Goal: Transaction & Acquisition: Purchase product/service

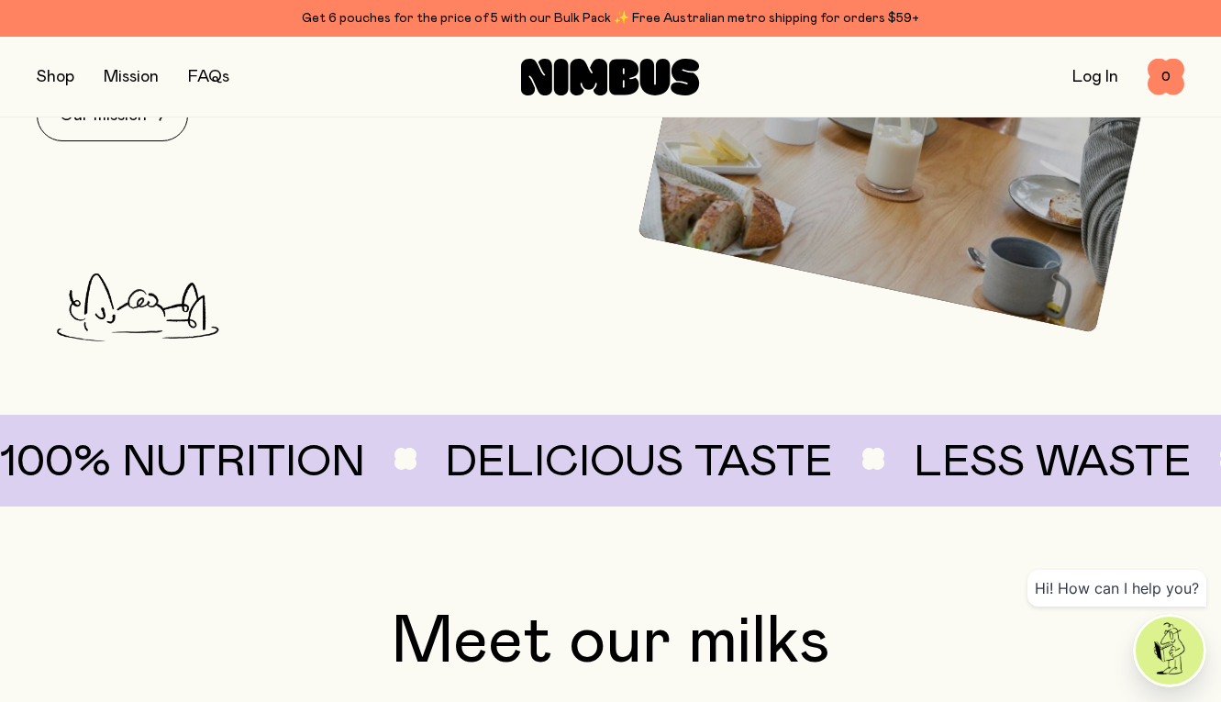
scroll to position [941, 0]
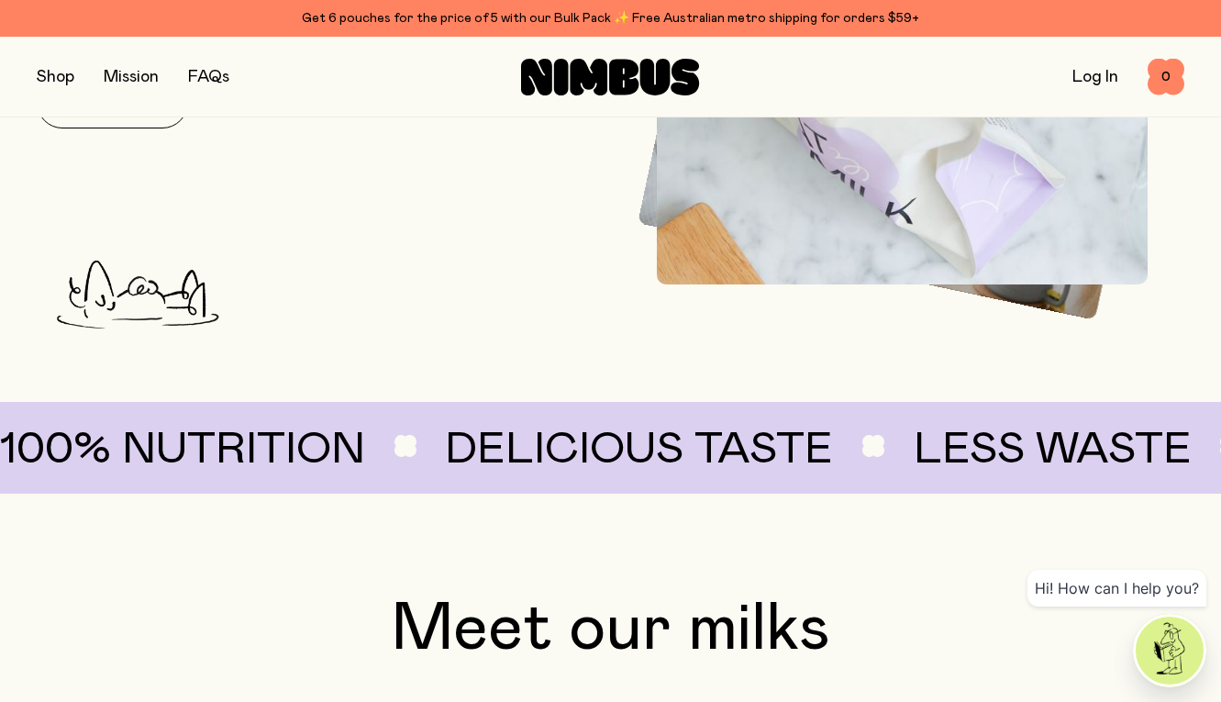
click at [1085, 82] on link "Log In" at bounding box center [1096, 77] width 46 height 17
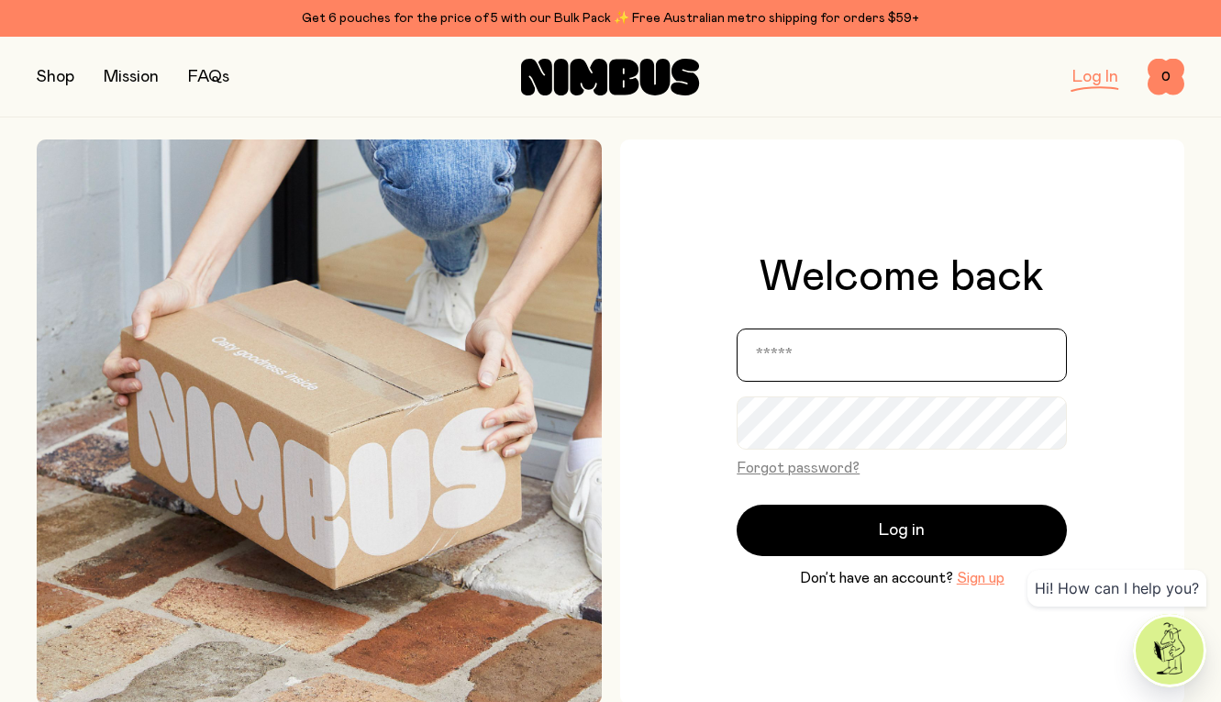
click at [848, 351] on input "email" at bounding box center [902, 354] width 330 height 53
type input "**********"
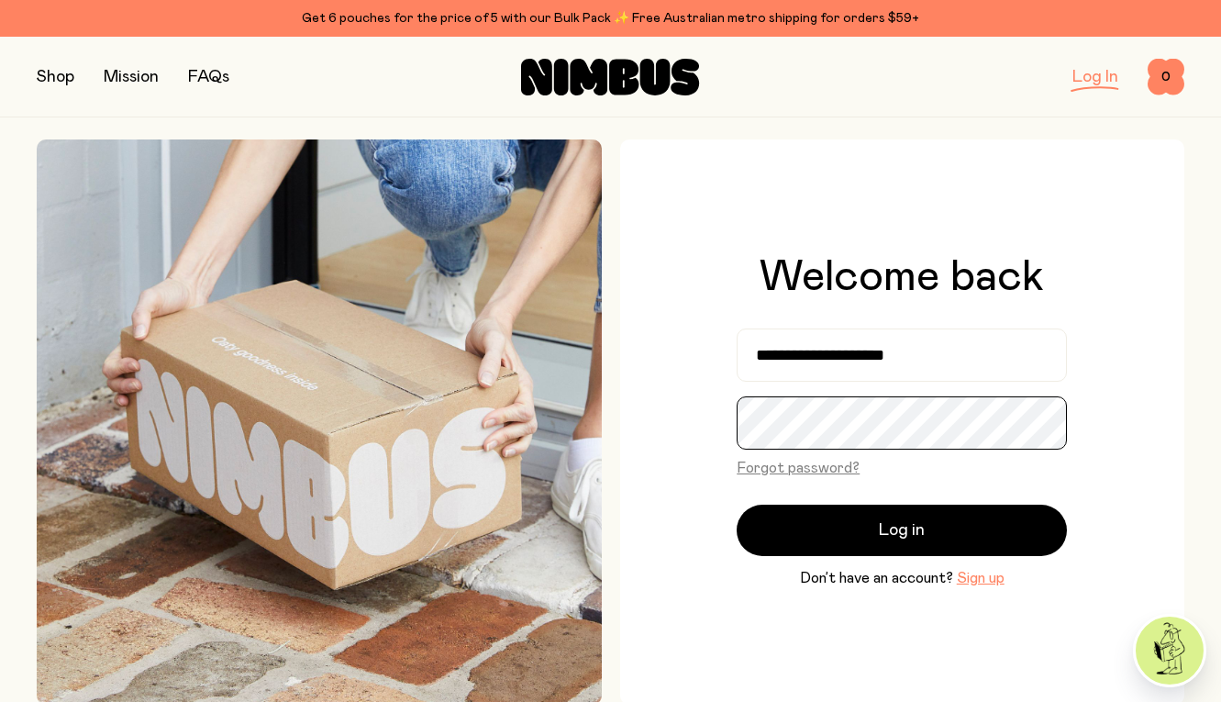
click at [737, 505] on button "Log in" at bounding box center [902, 530] width 330 height 51
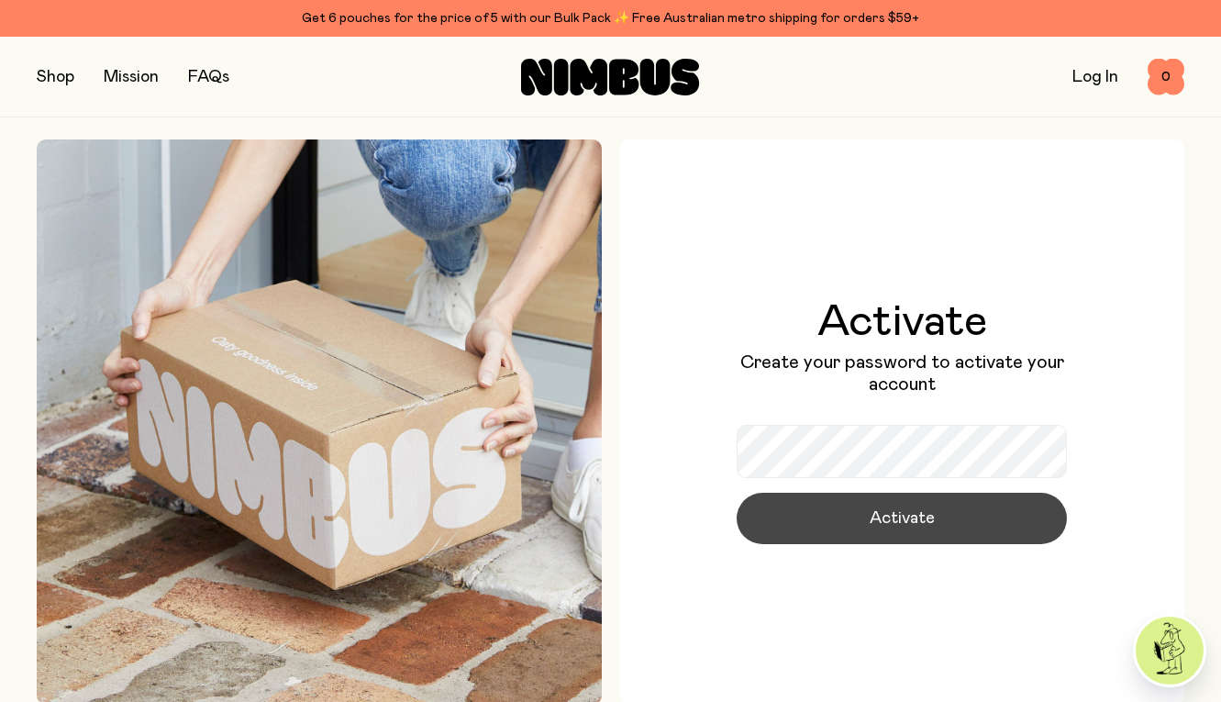
click at [893, 527] on span "Activate" at bounding box center [902, 519] width 65 height 26
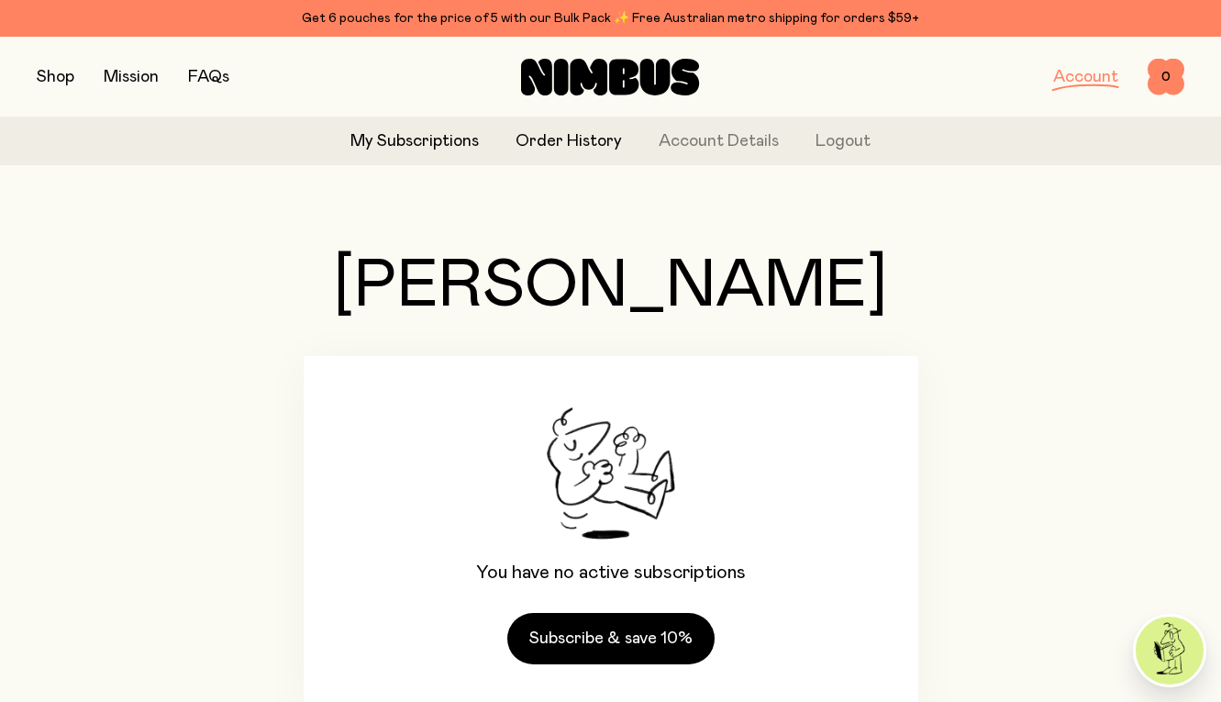
click at [545, 148] on link "Order History" at bounding box center [569, 141] width 106 height 25
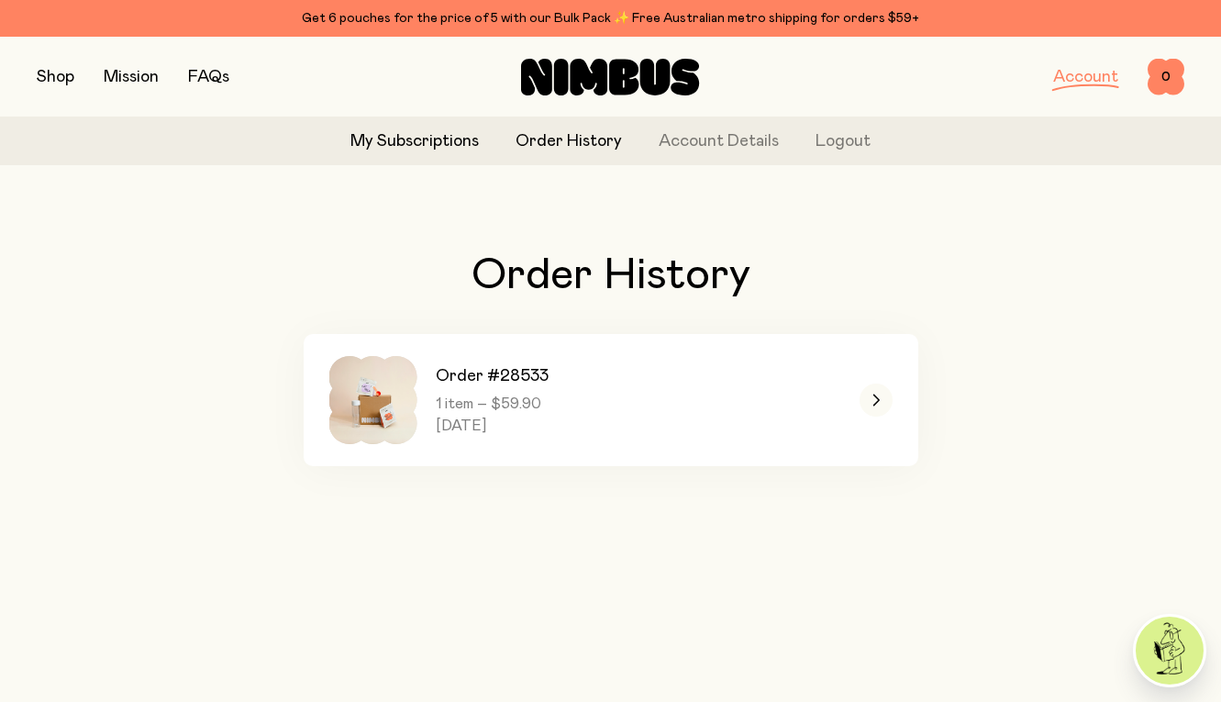
click at [447, 135] on link "My Subscriptions" at bounding box center [415, 141] width 128 height 25
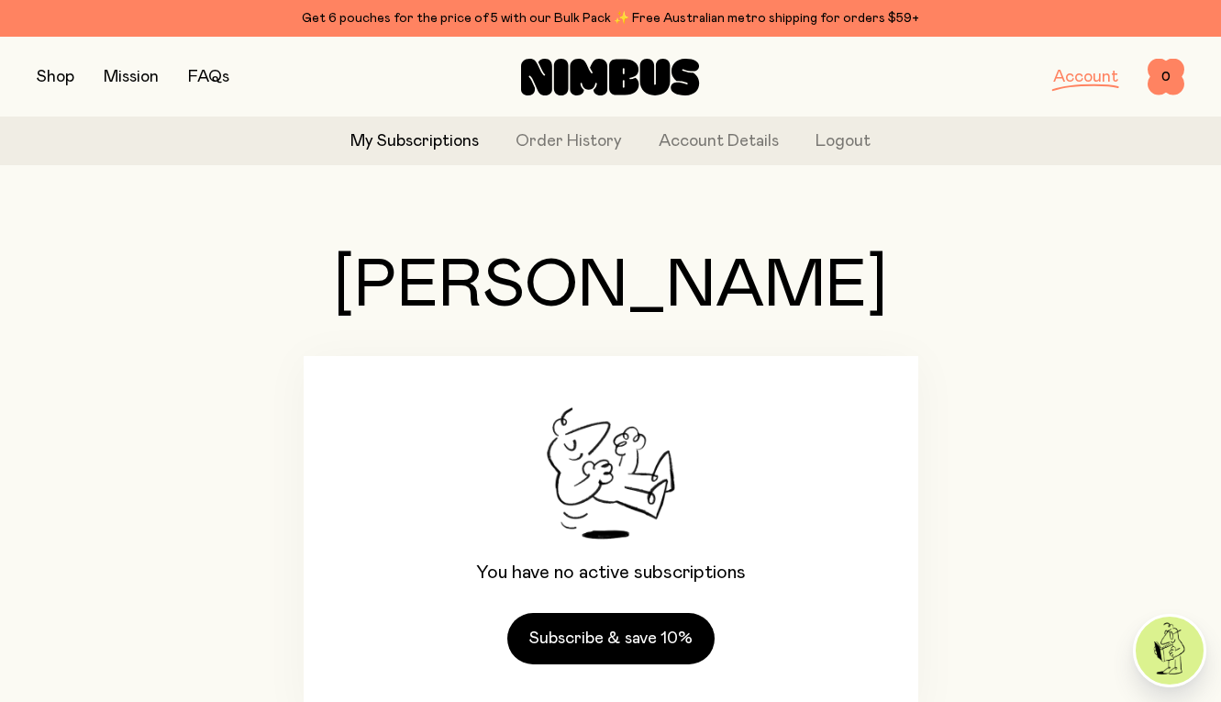
click at [58, 75] on button "button" at bounding box center [56, 77] width 38 height 26
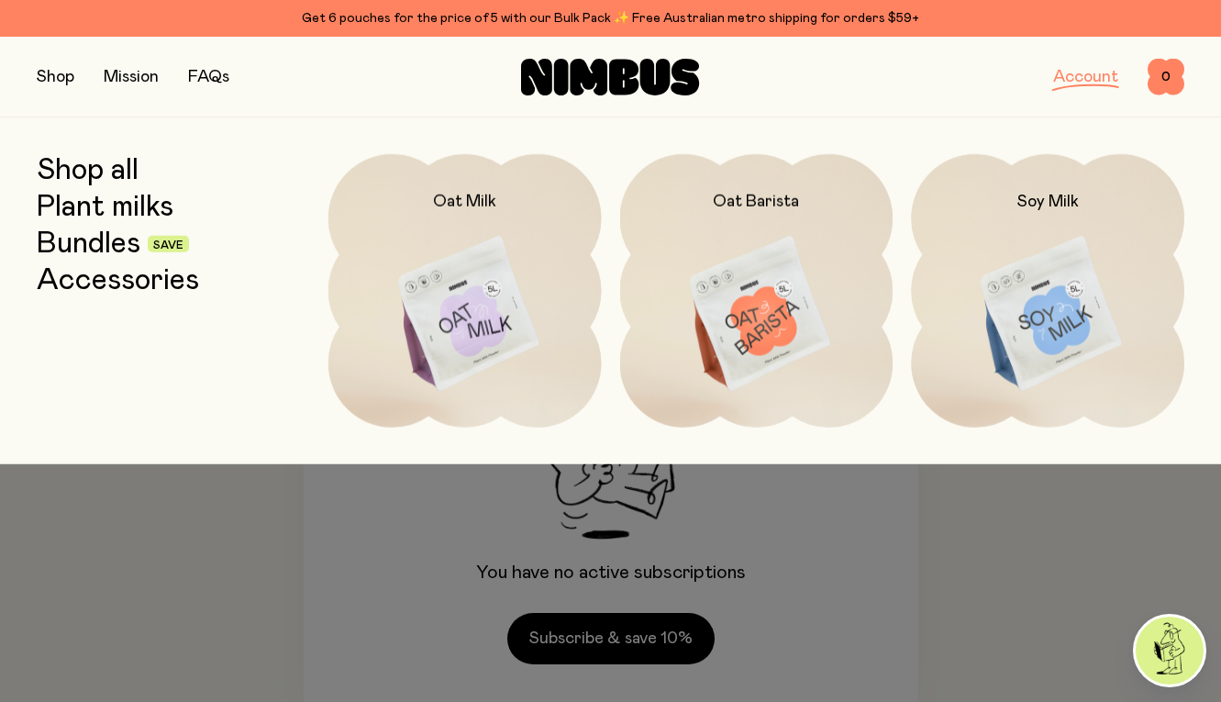
click at [117, 206] on link "Plant milks" at bounding box center [105, 207] width 137 height 33
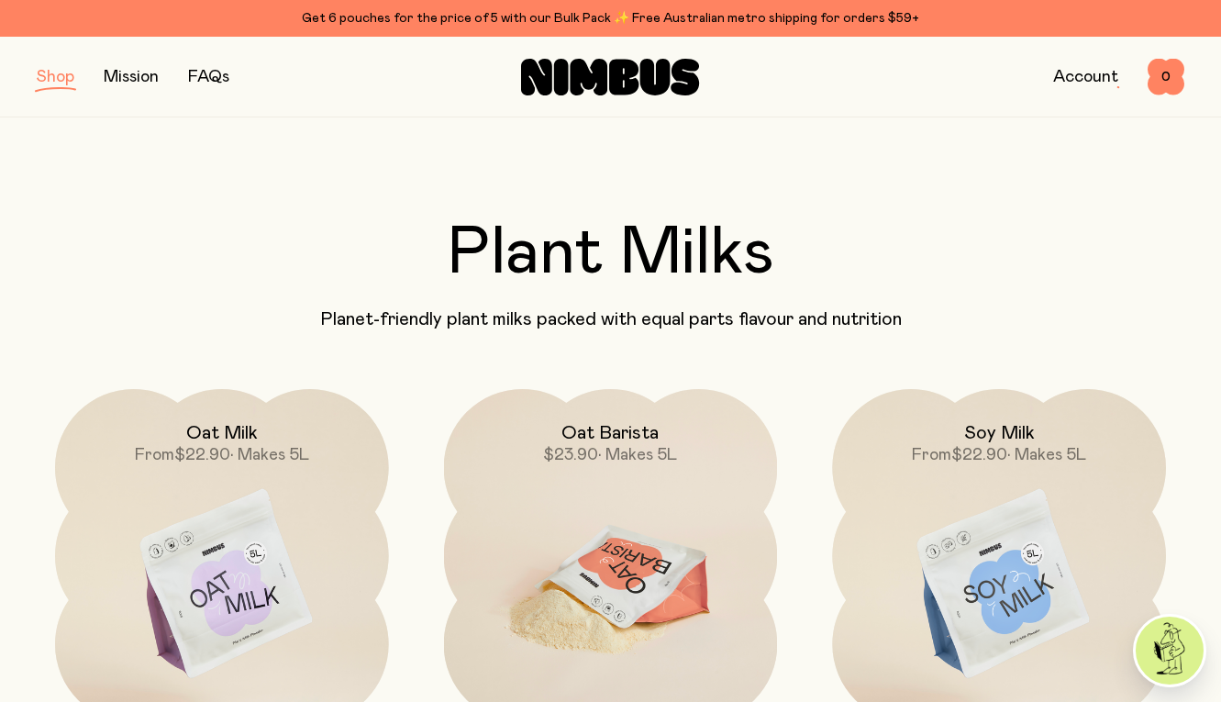
click at [594, 428] on h2 "Oat Barista" at bounding box center [610, 433] width 97 height 22
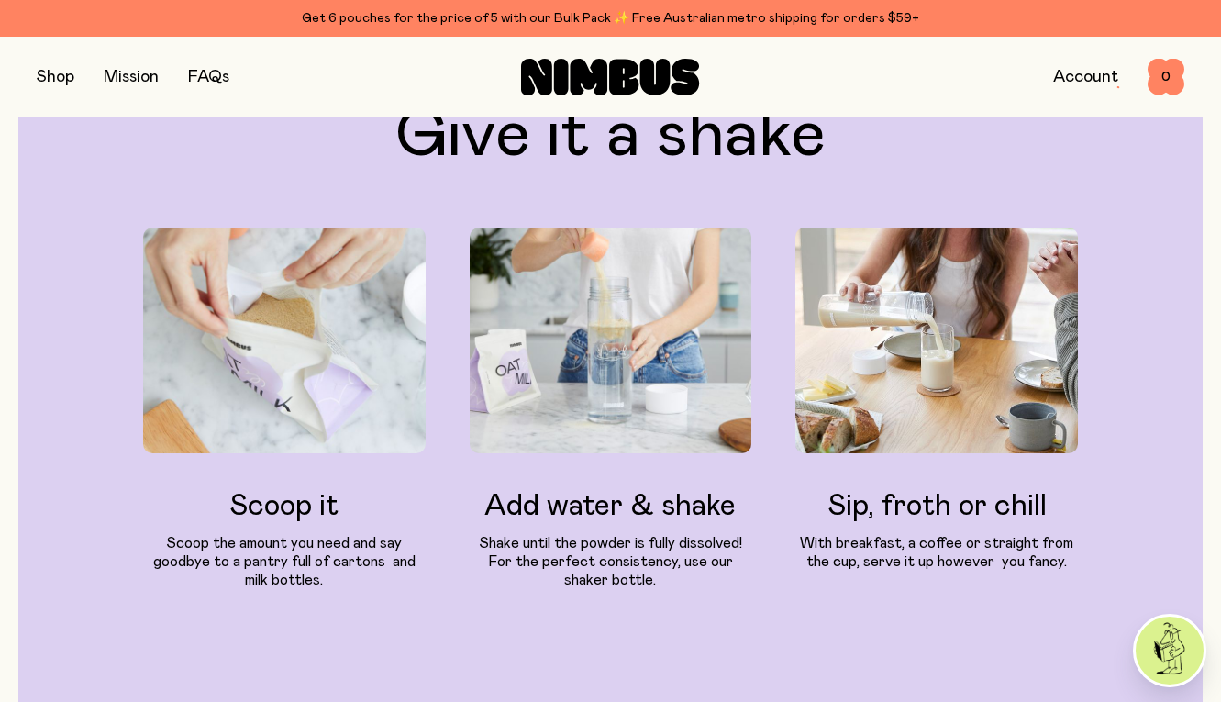
scroll to position [1753, 0]
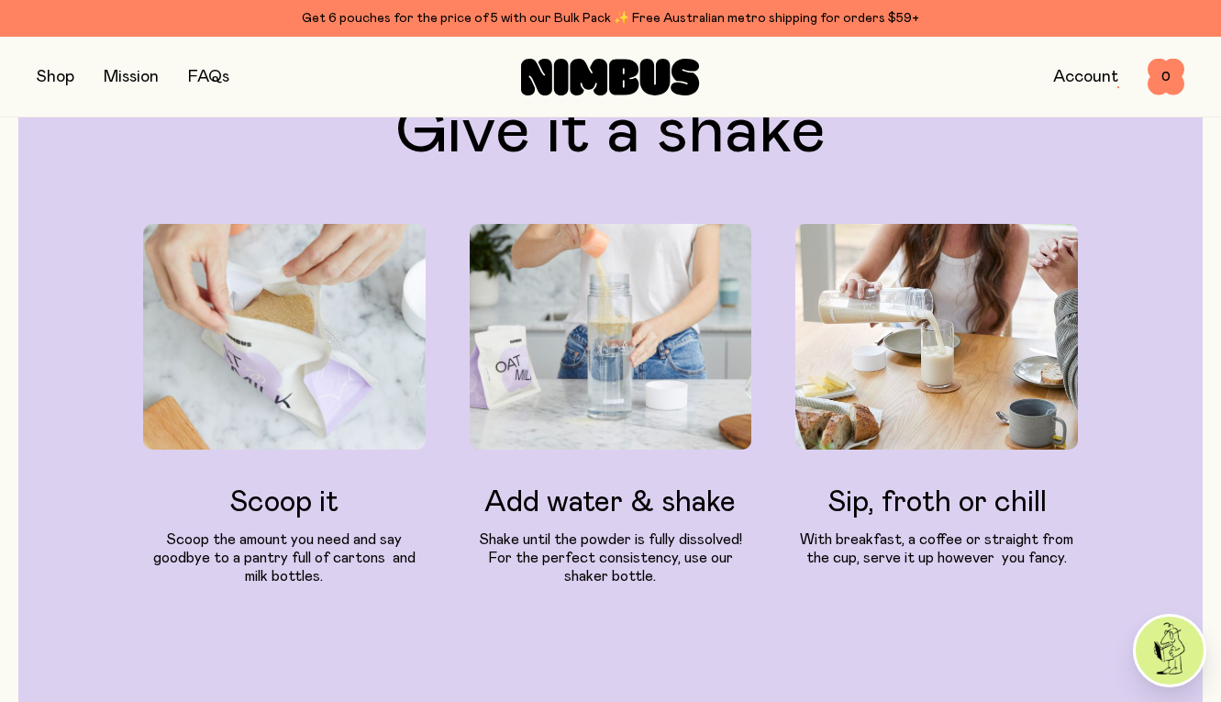
click at [611, 360] on img at bounding box center [611, 337] width 283 height 226
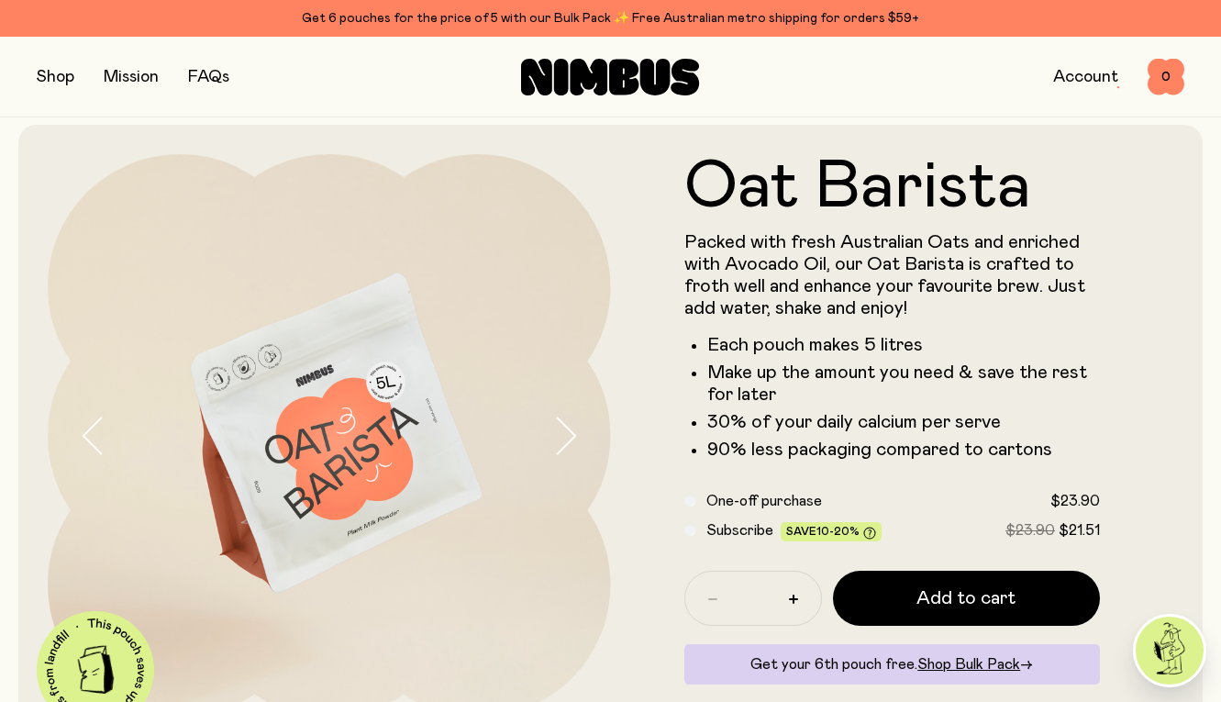
scroll to position [0, 0]
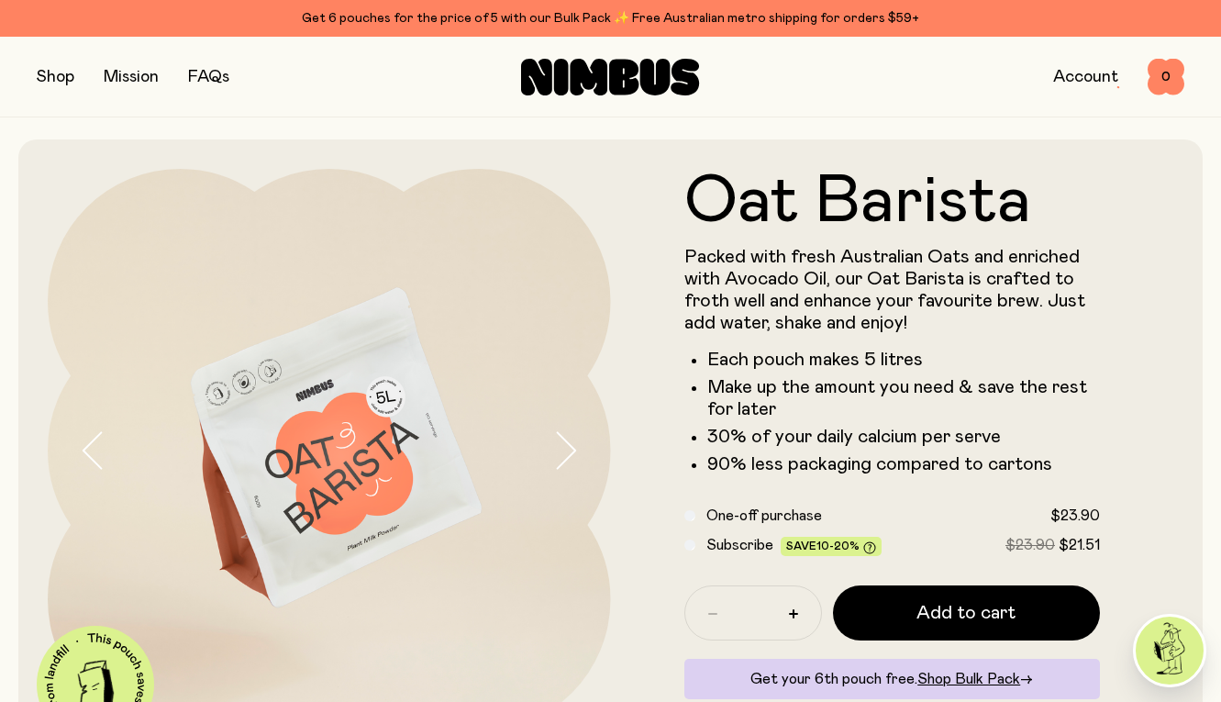
click at [49, 70] on button "button" at bounding box center [56, 77] width 38 height 26
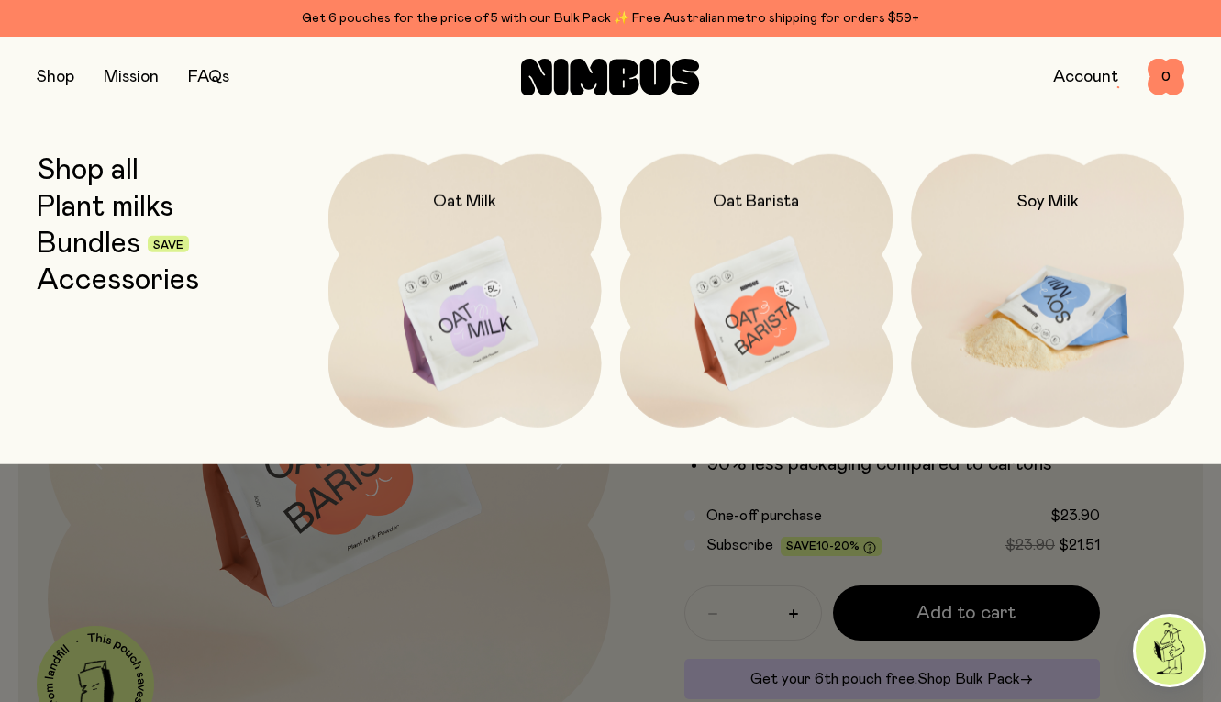
click at [1032, 301] on img at bounding box center [1047, 314] width 273 height 321
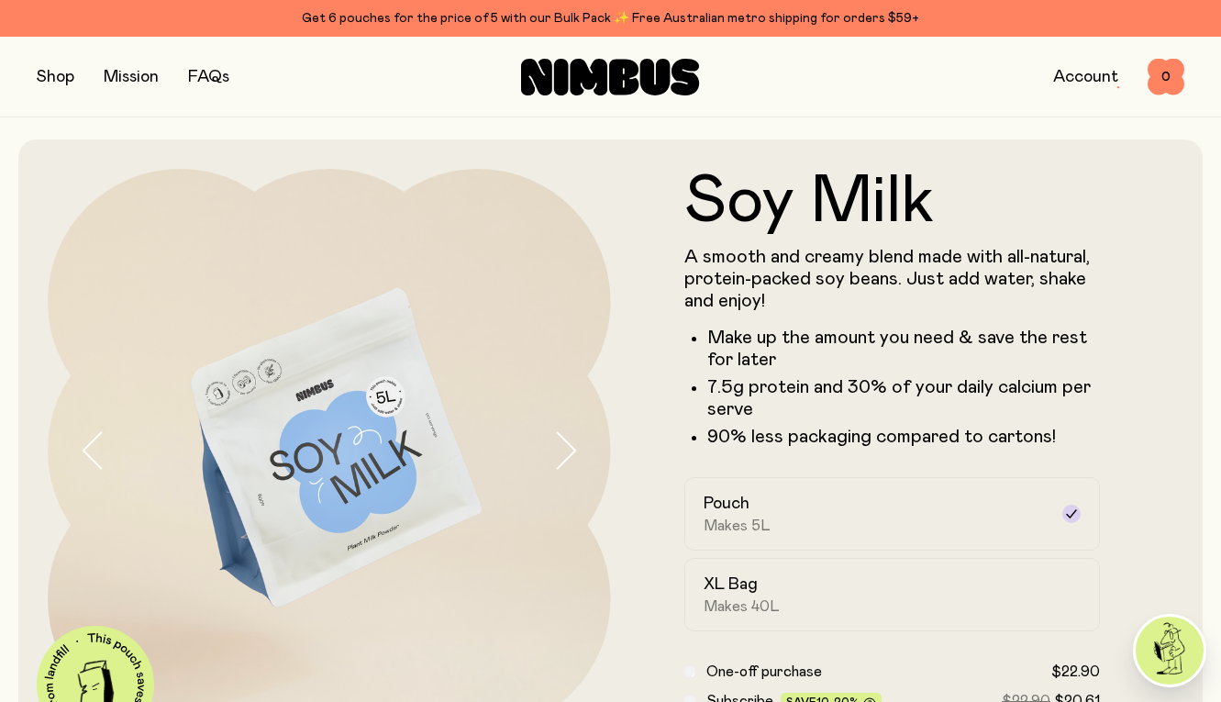
click at [63, 70] on button "button" at bounding box center [56, 77] width 38 height 26
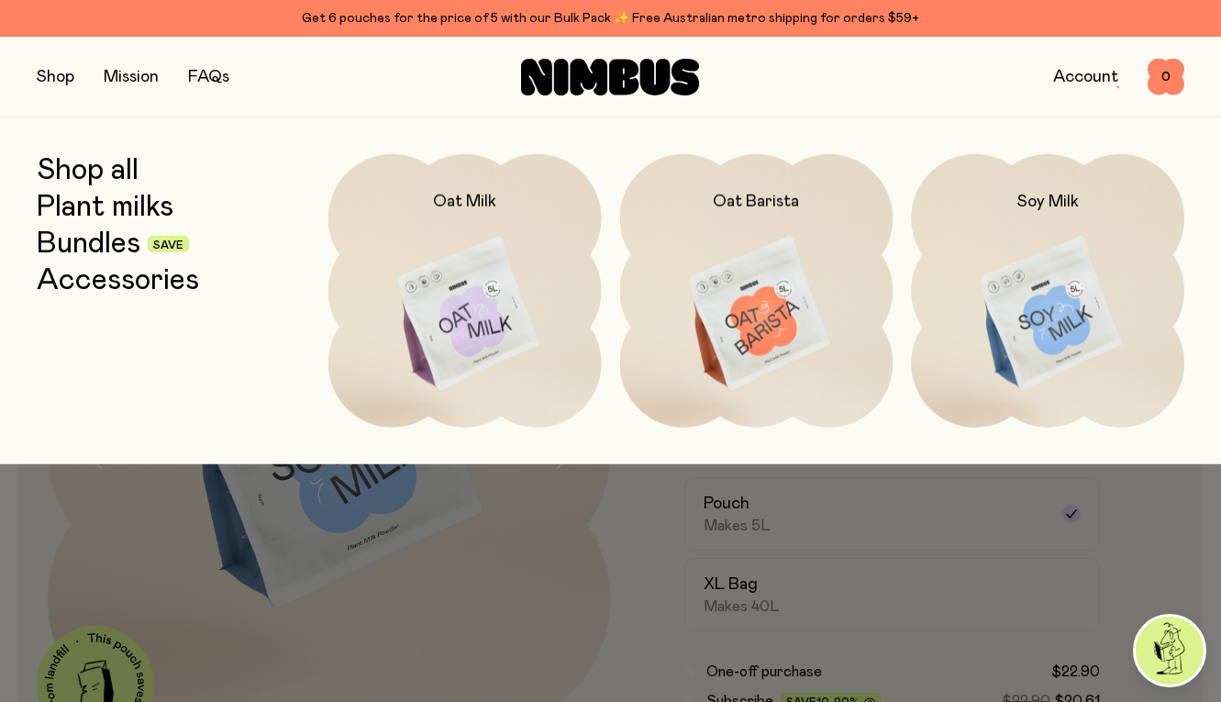
click at [73, 244] on link "Bundles" at bounding box center [89, 244] width 104 height 33
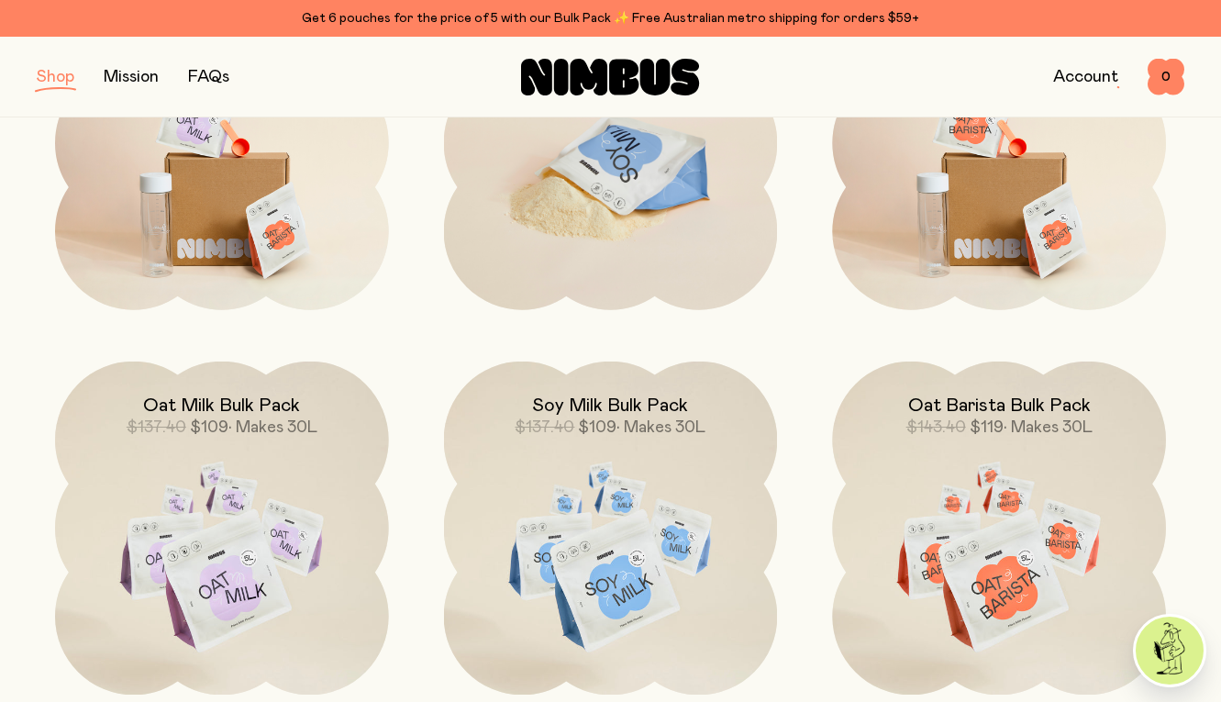
scroll to position [415, 0]
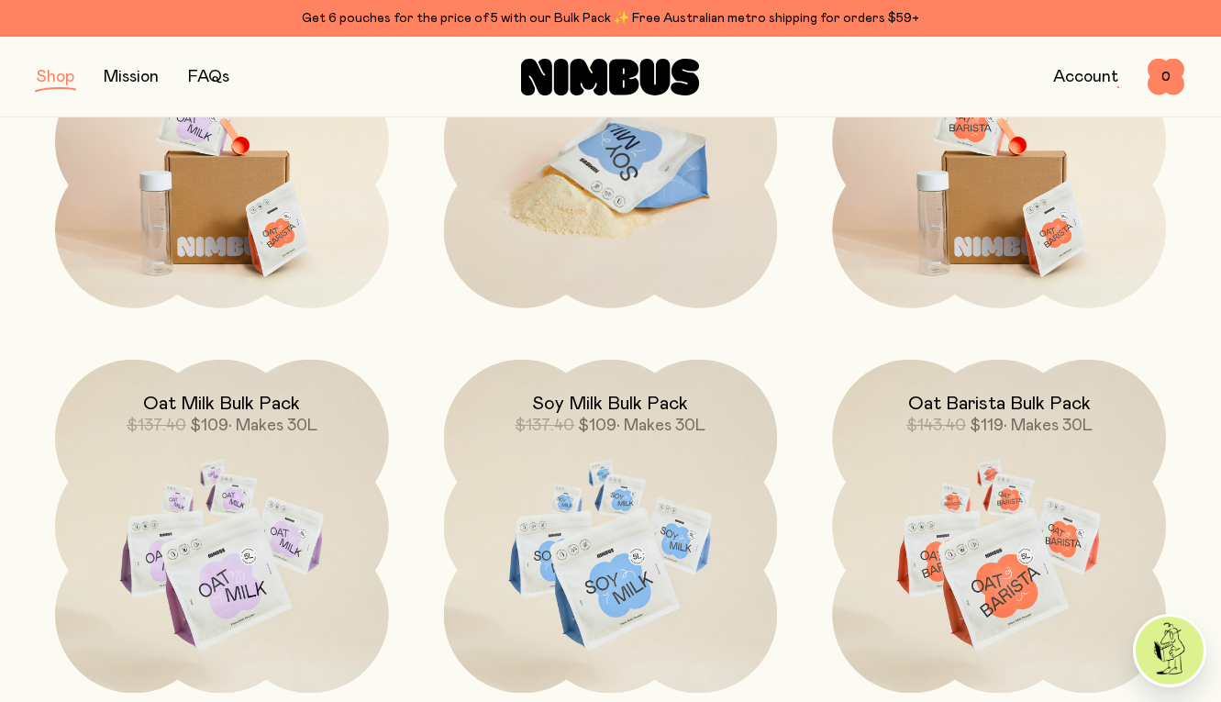
click at [593, 191] on img at bounding box center [611, 170] width 334 height 392
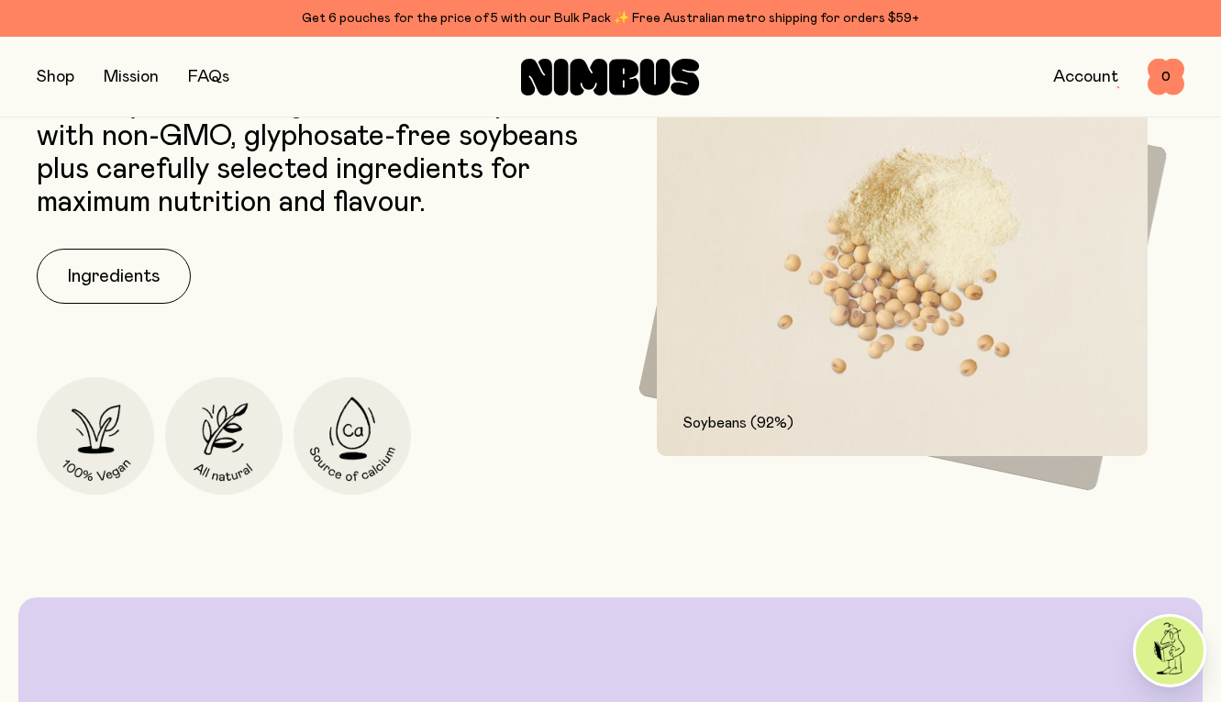
scroll to position [2312, 0]
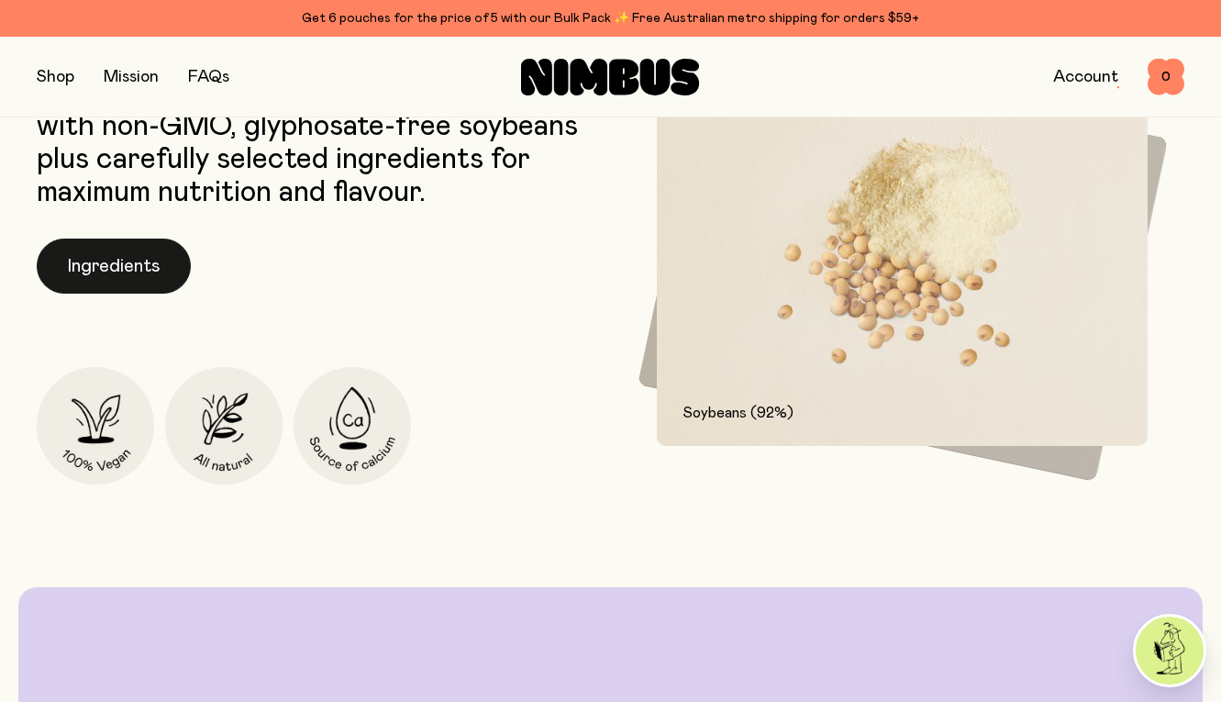
click at [136, 272] on button "Ingredients" at bounding box center [114, 266] width 154 height 55
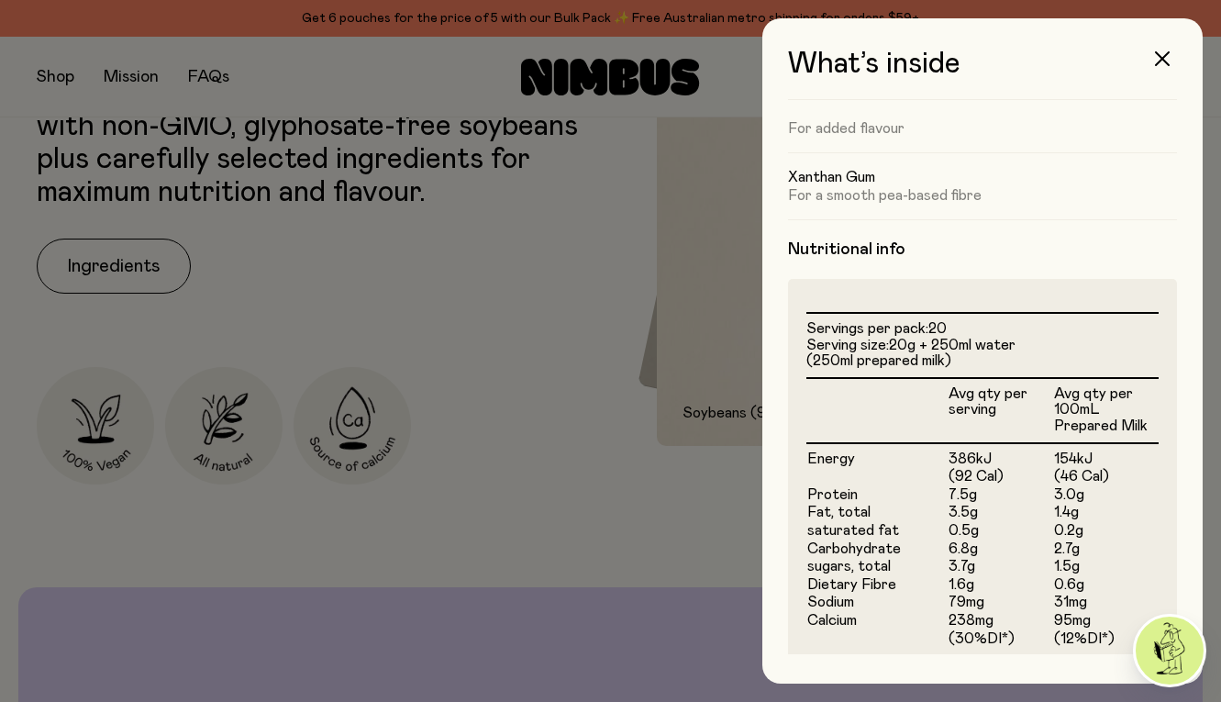
scroll to position [296, 0]
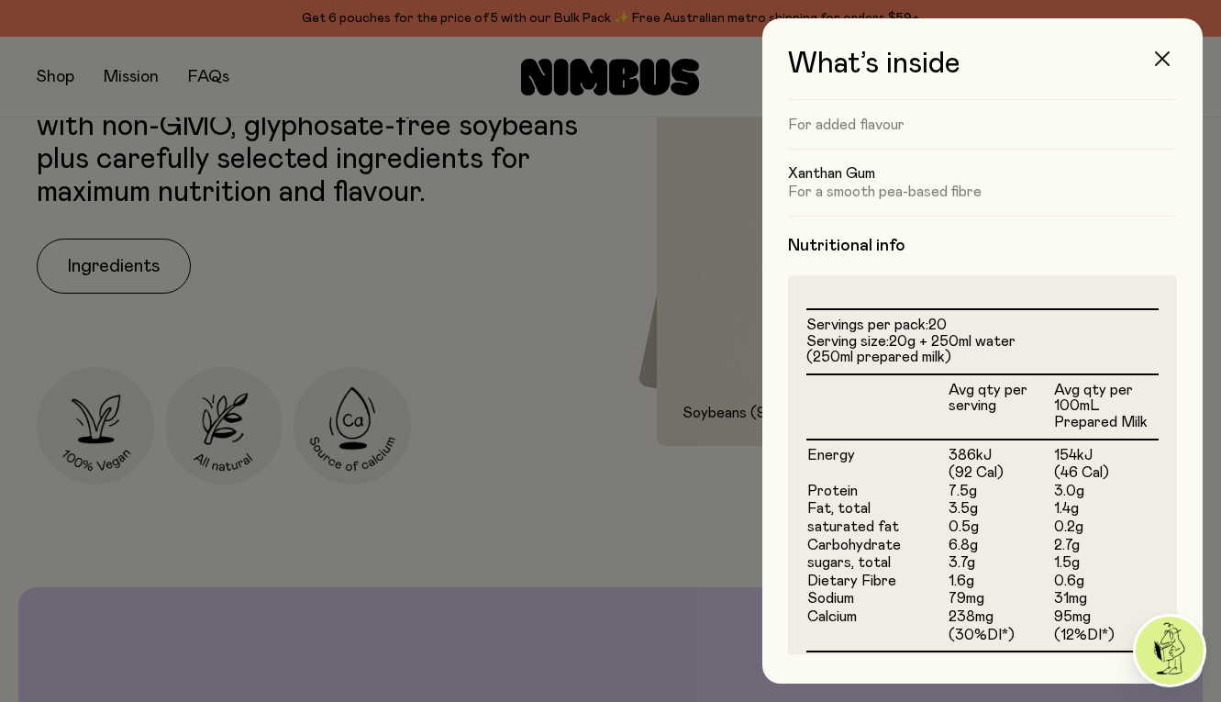
click at [1163, 59] on icon "button" at bounding box center [1162, 58] width 15 height 15
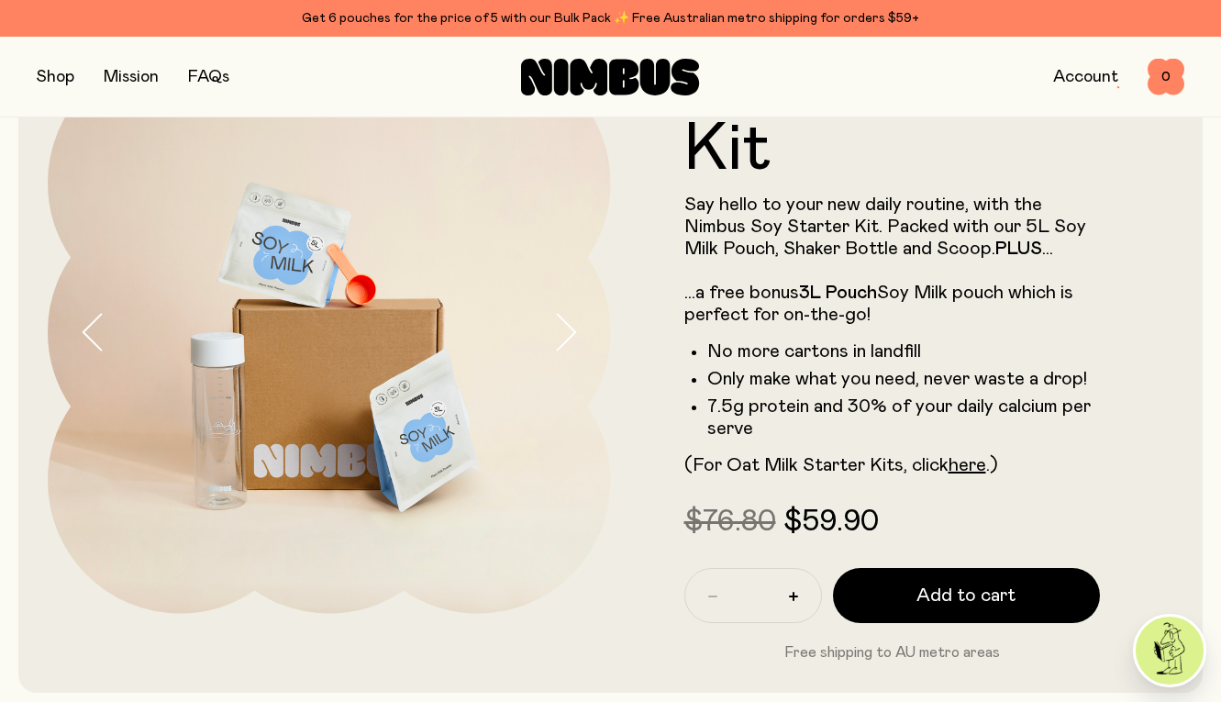
scroll to position [0, 0]
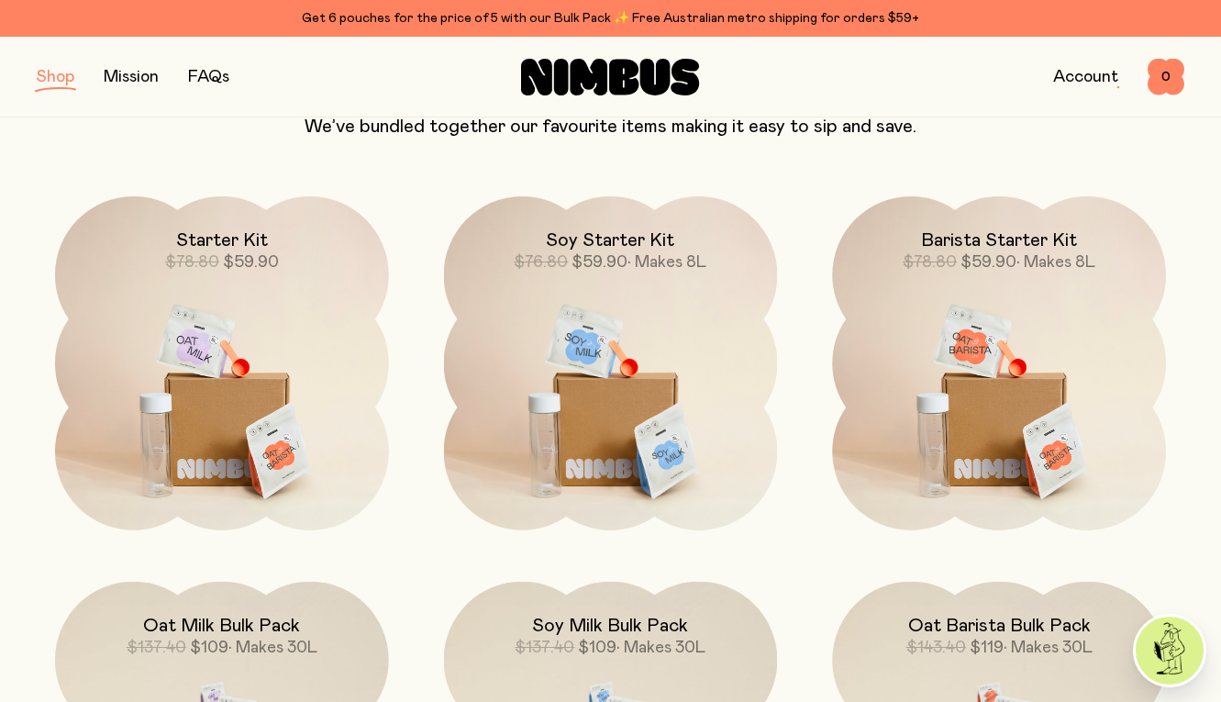
scroll to position [206, 0]
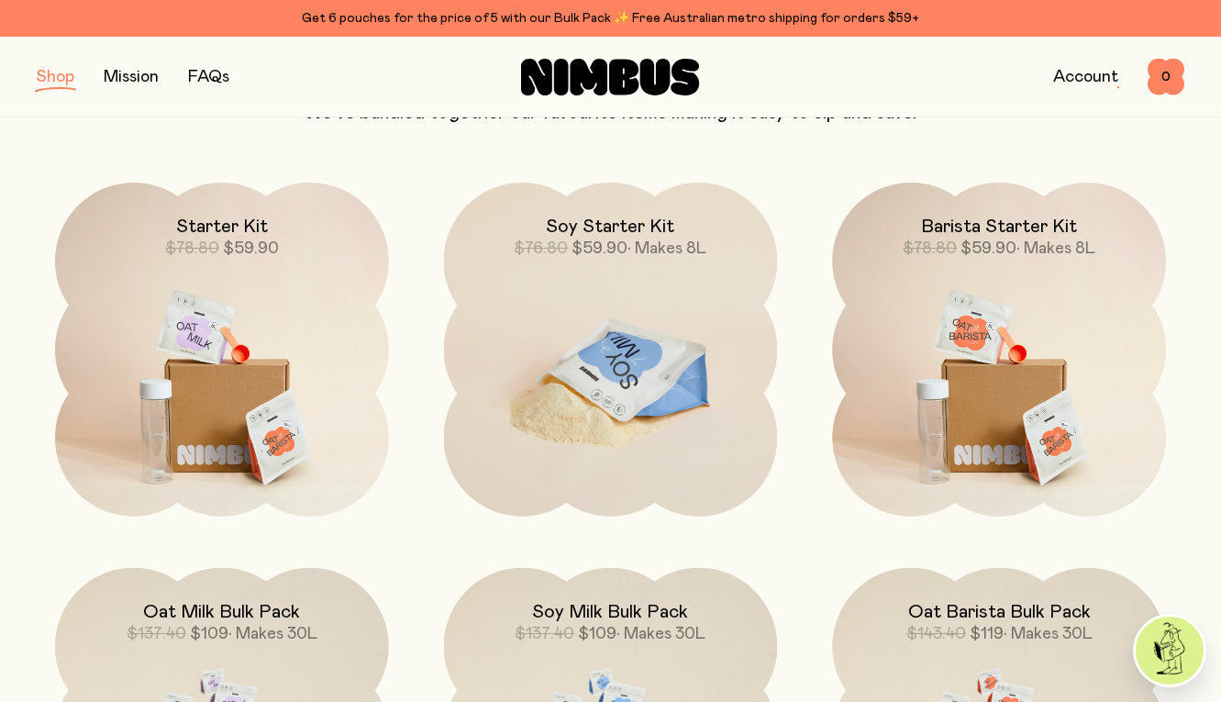
click at [643, 340] on img at bounding box center [611, 379] width 334 height 392
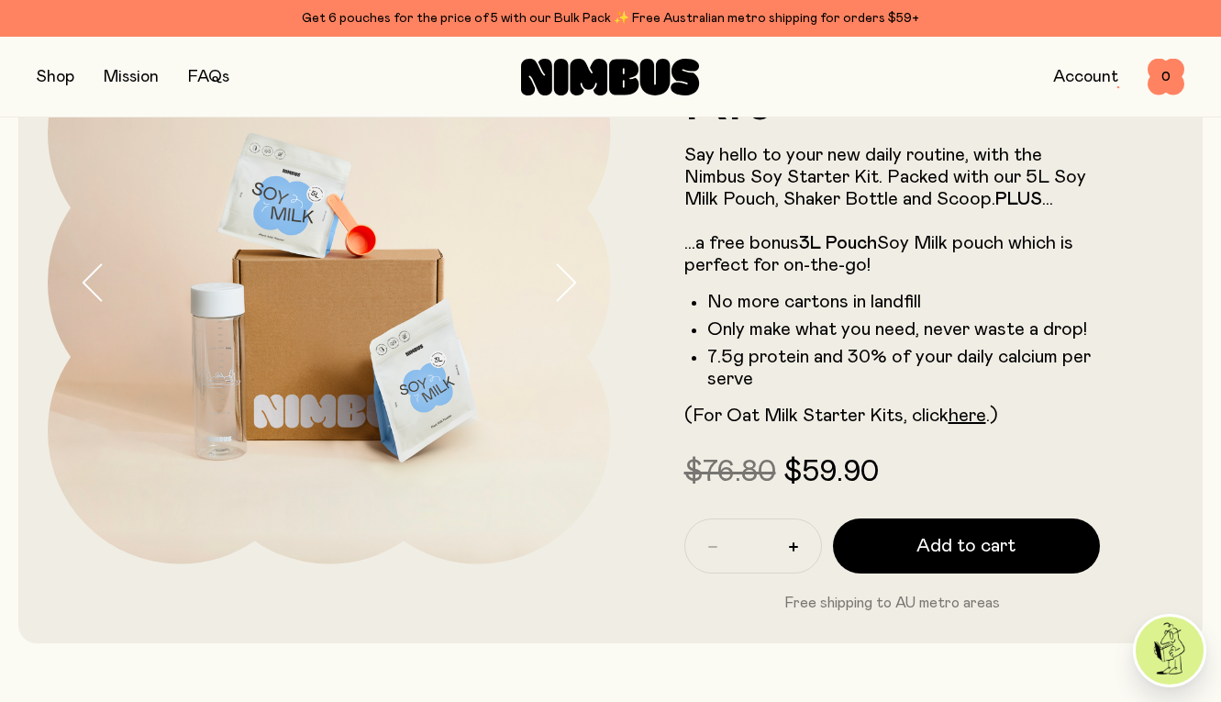
scroll to position [211, 0]
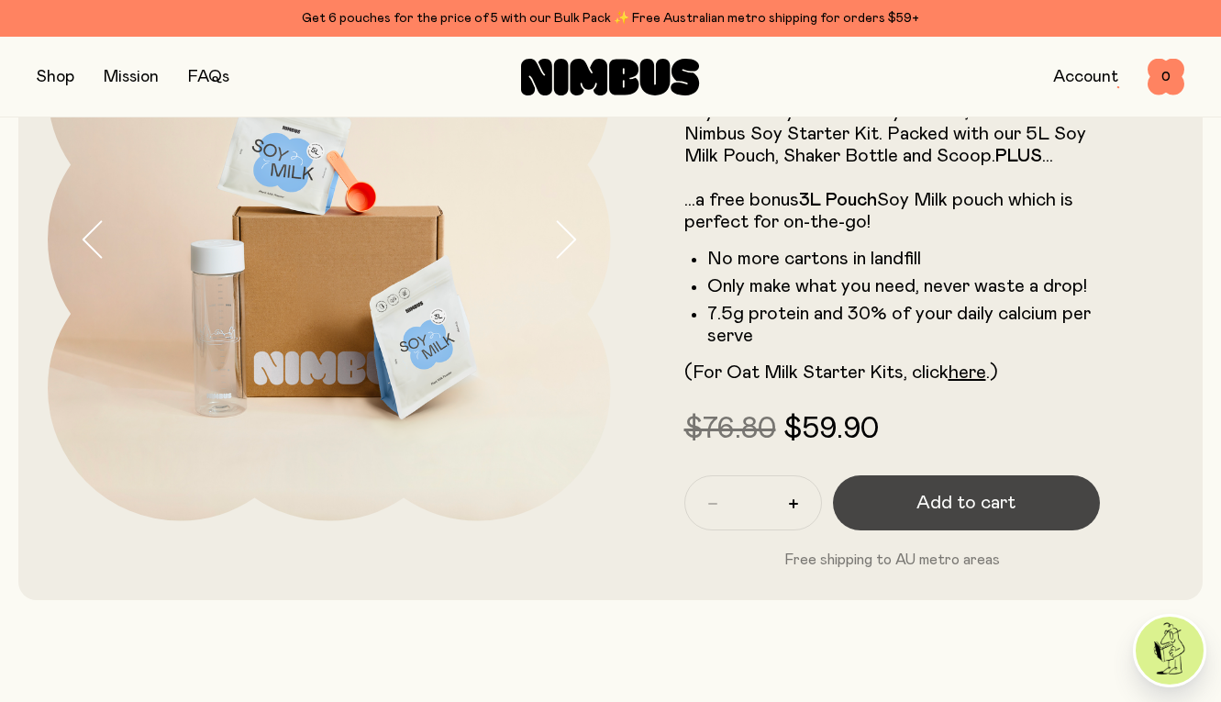
click at [918, 505] on button "Add to cart" at bounding box center [967, 502] width 268 height 55
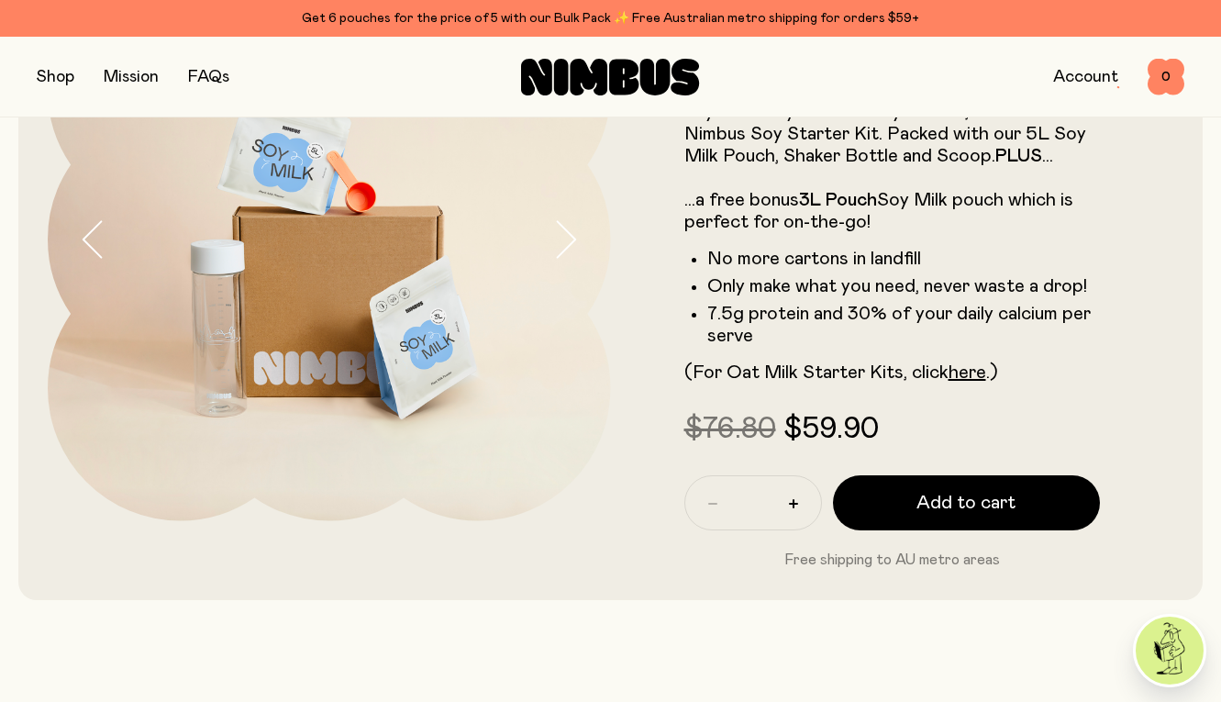
scroll to position [0, 0]
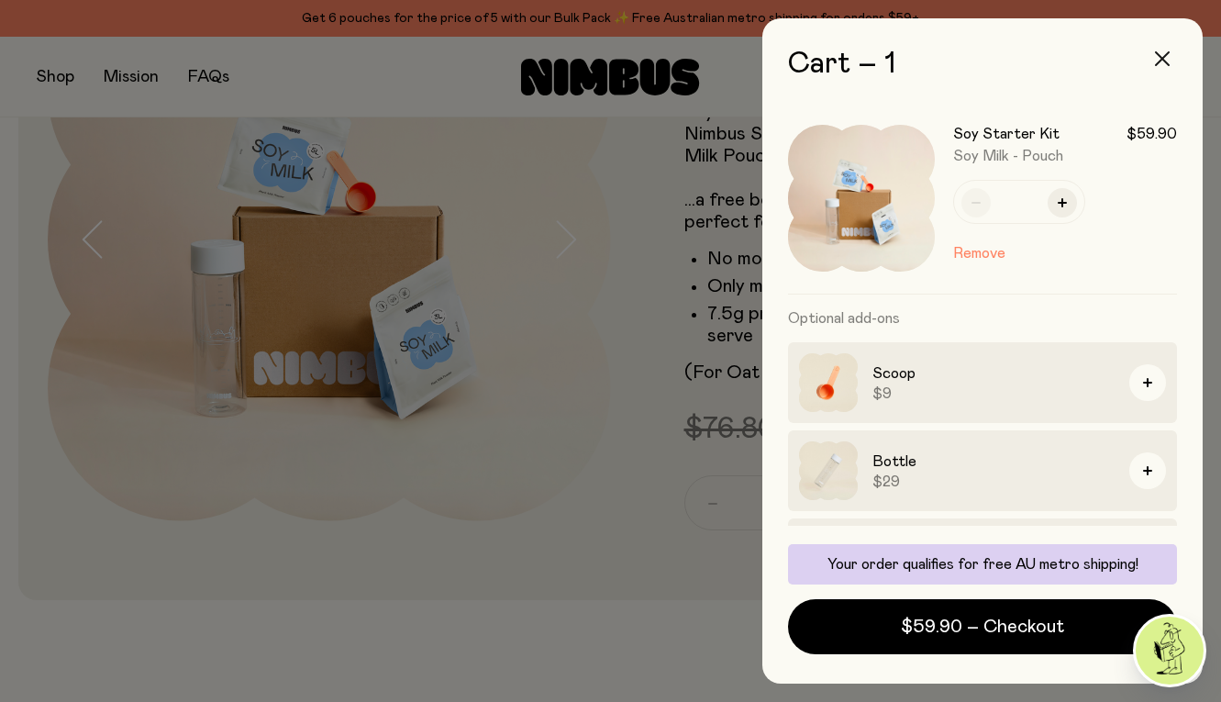
click at [1159, 59] on icon "button" at bounding box center [1162, 58] width 15 height 15
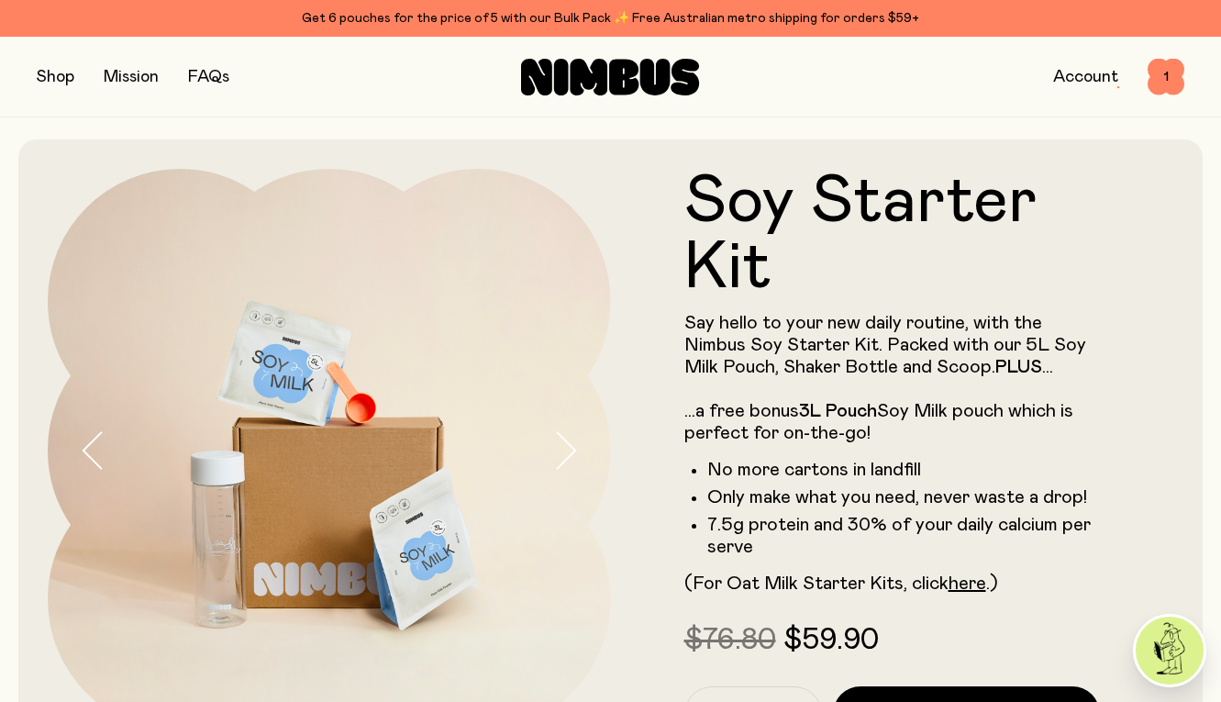
click at [58, 81] on button "button" at bounding box center [56, 77] width 38 height 26
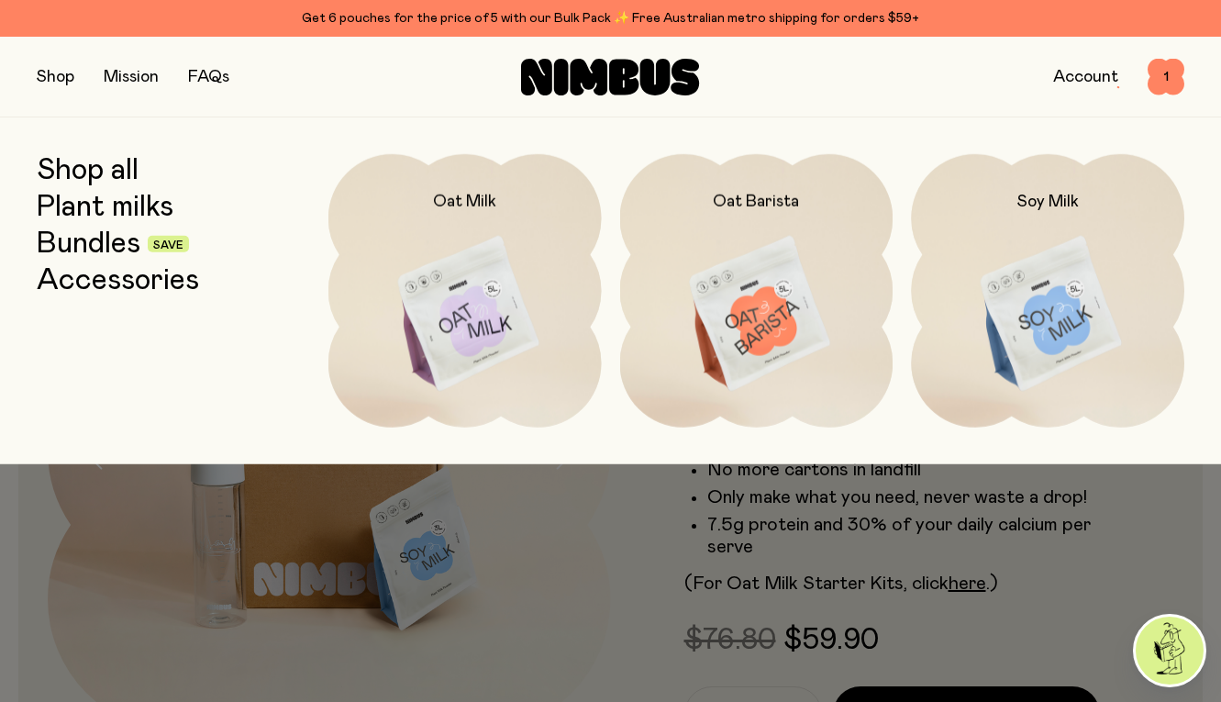
click at [77, 205] on link "Plant milks" at bounding box center [105, 207] width 137 height 33
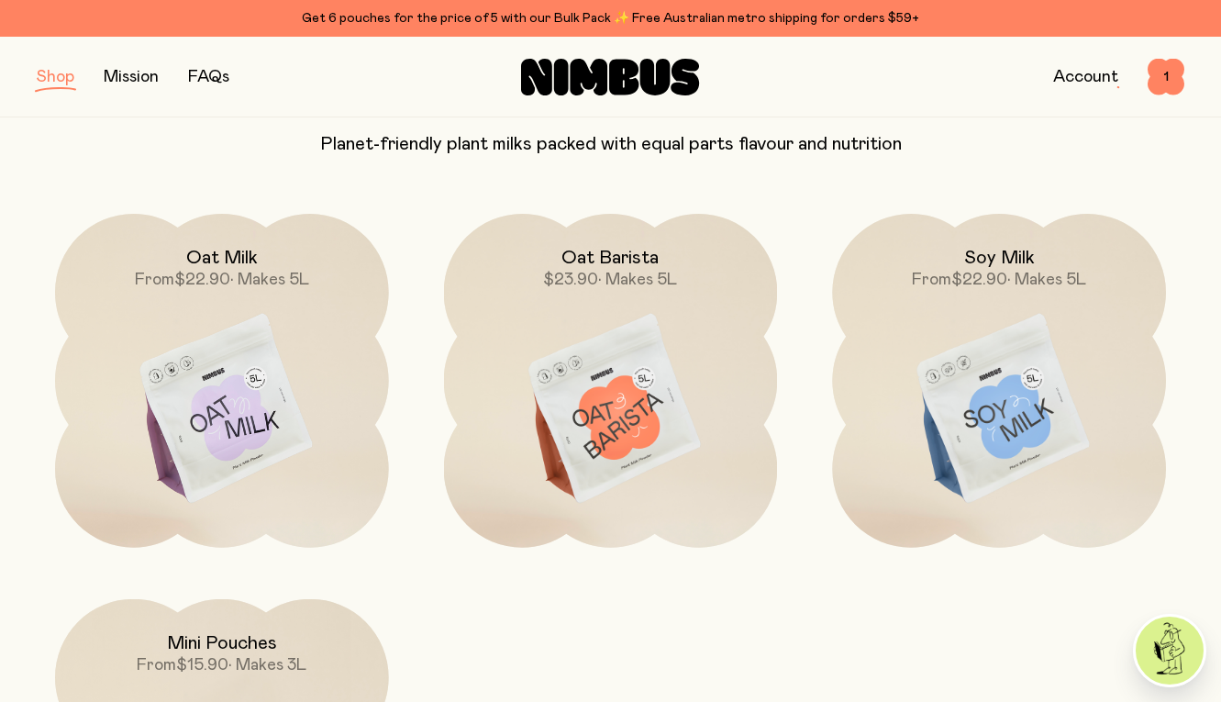
scroll to position [215, 0]
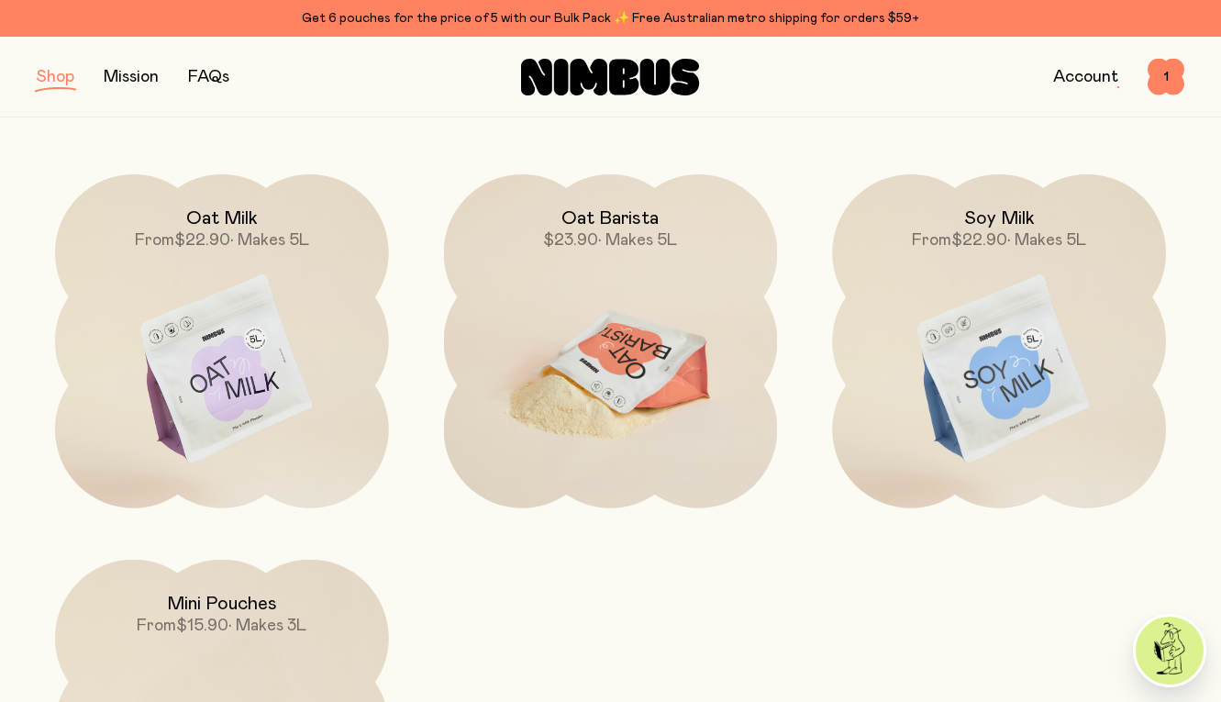
click at [621, 234] on span "• Makes 5L" at bounding box center [637, 240] width 79 height 17
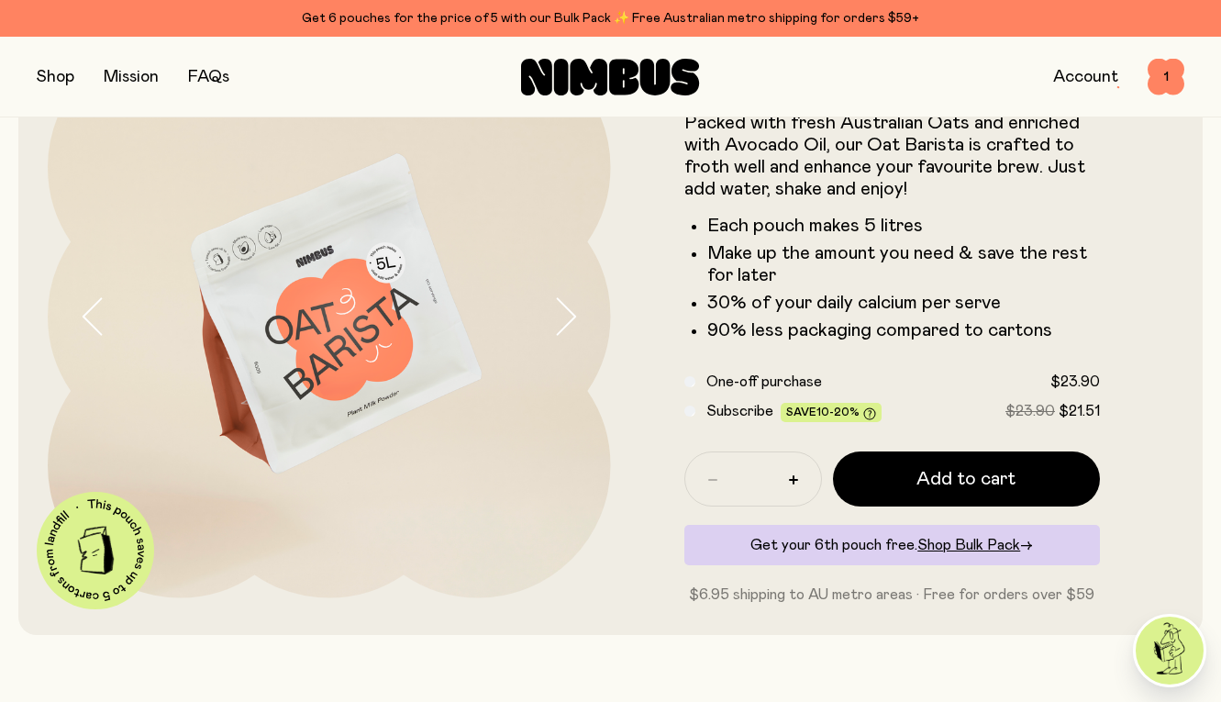
scroll to position [136, 0]
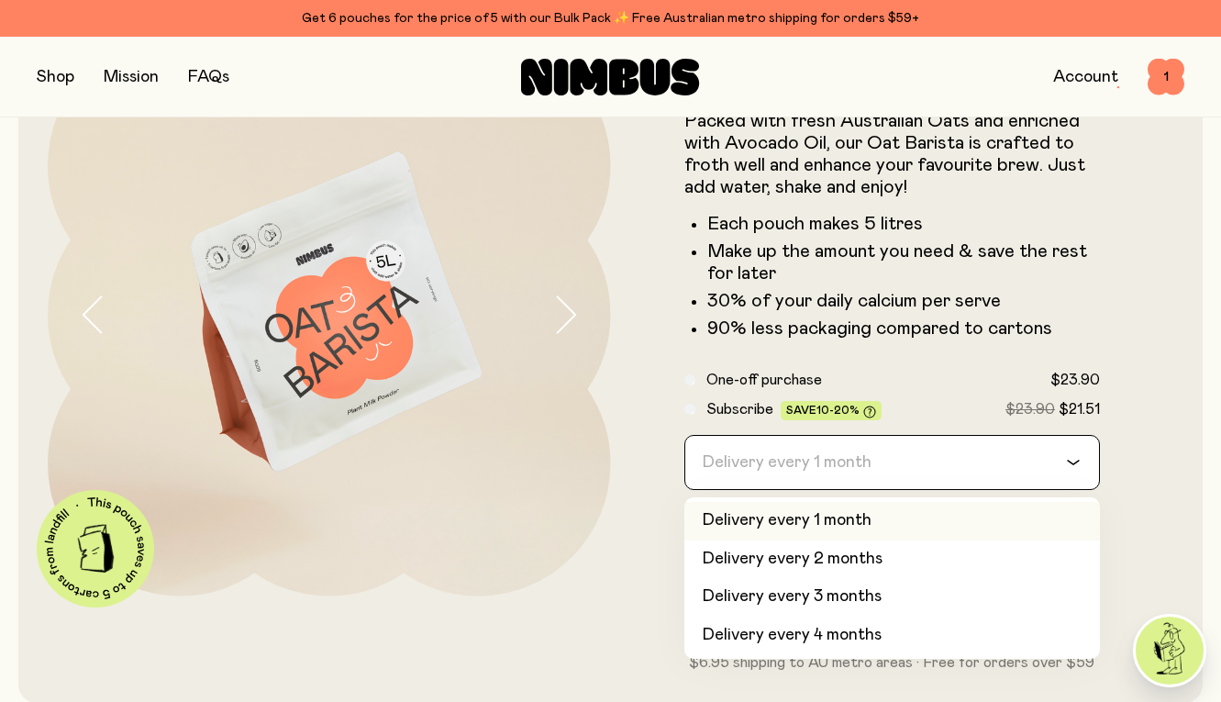
click at [803, 464] on div "Delivery every 1 month" at bounding box center [876, 462] width 382 height 53
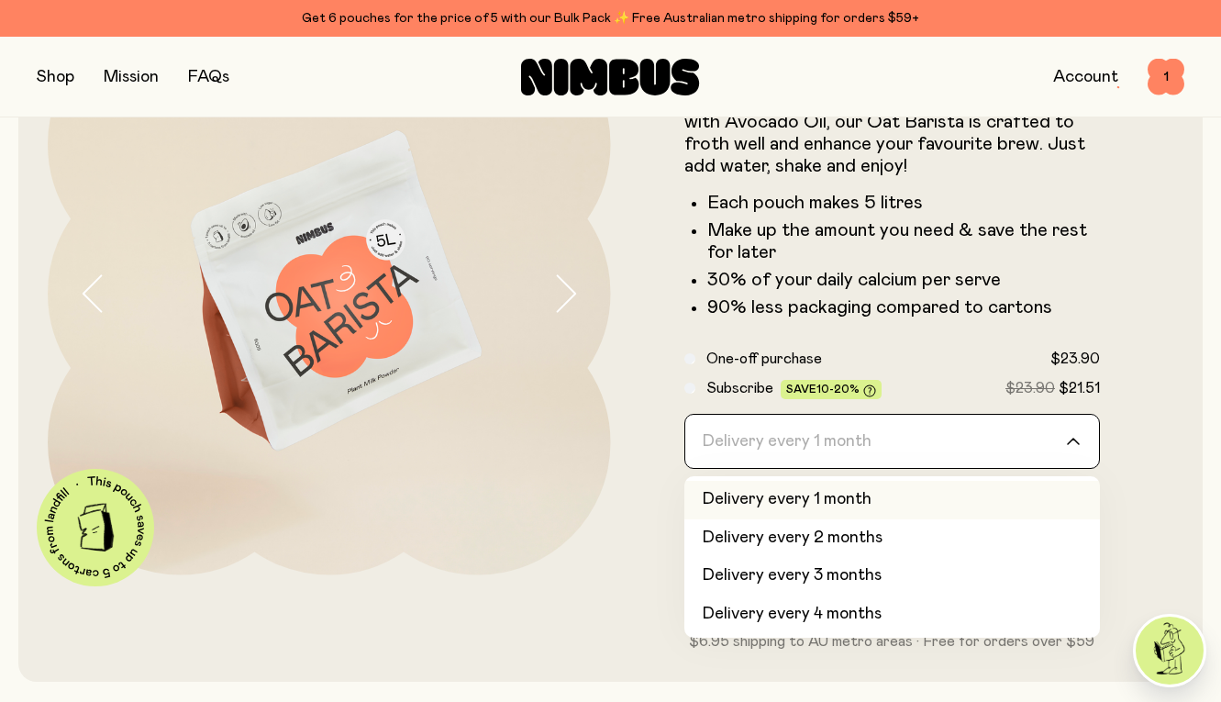
scroll to position [169, 0]
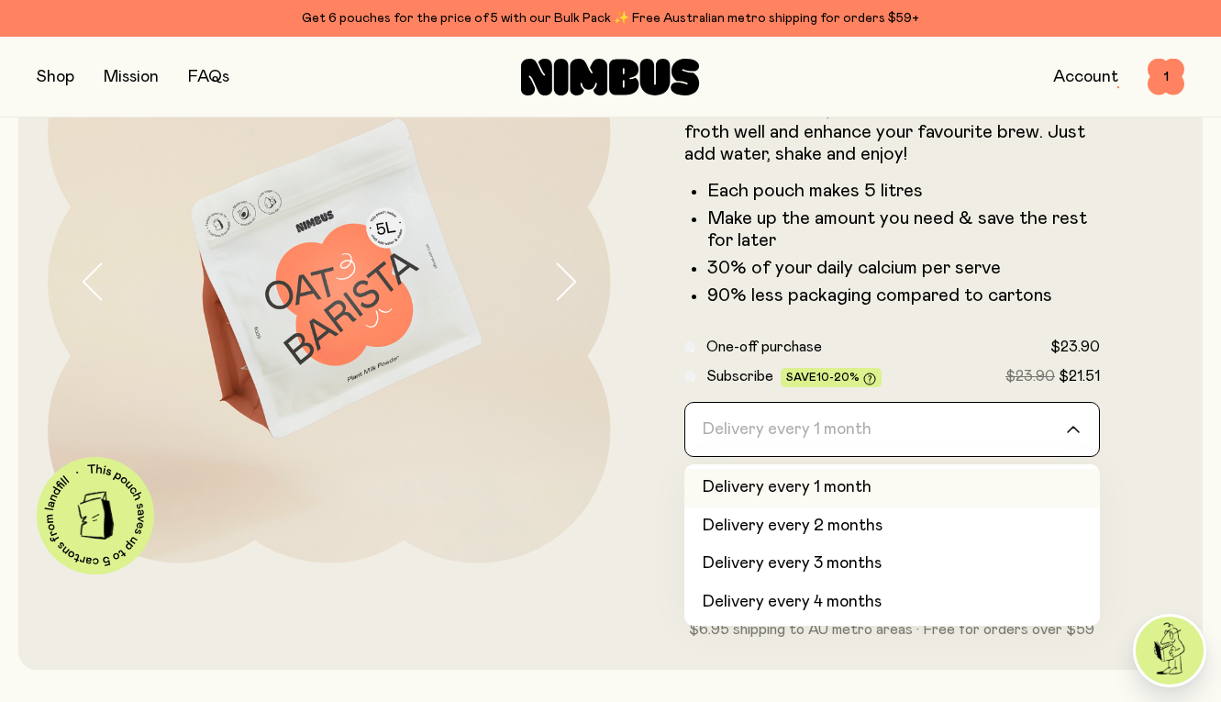
click at [787, 487] on li "Delivery every 1 month" at bounding box center [893, 488] width 417 height 39
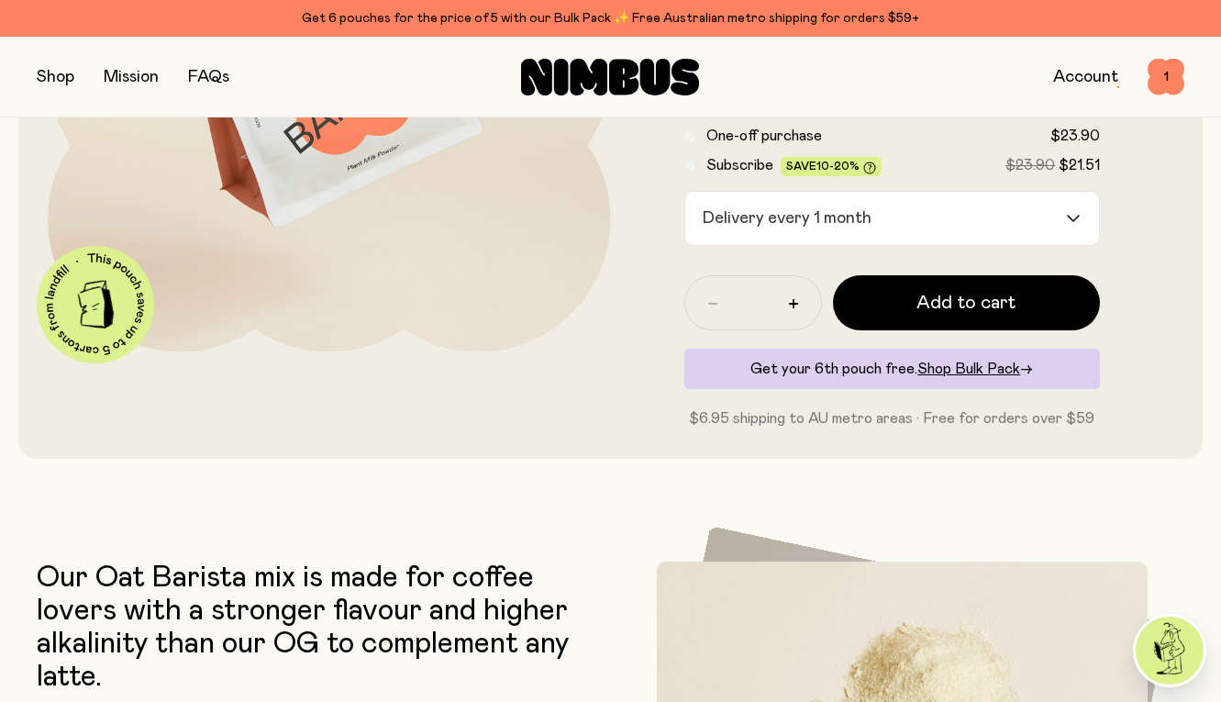
scroll to position [382, 0]
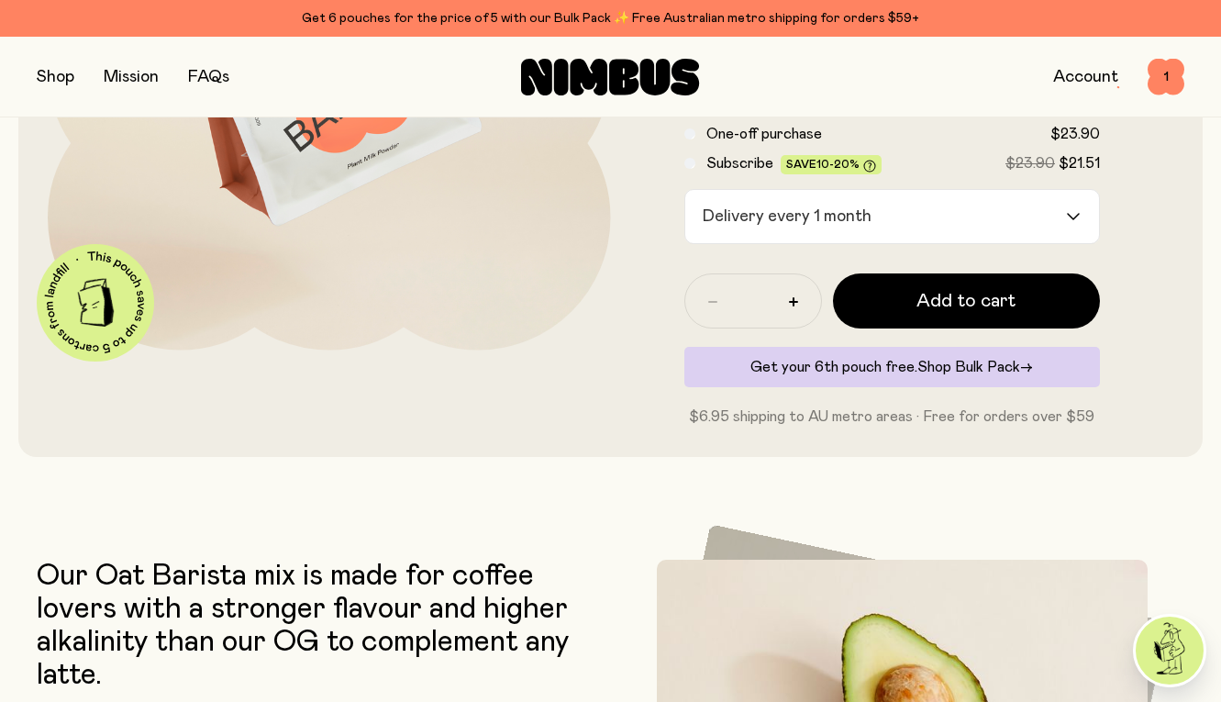
click at [959, 365] on span "Shop Bulk Pack" at bounding box center [969, 367] width 103 height 15
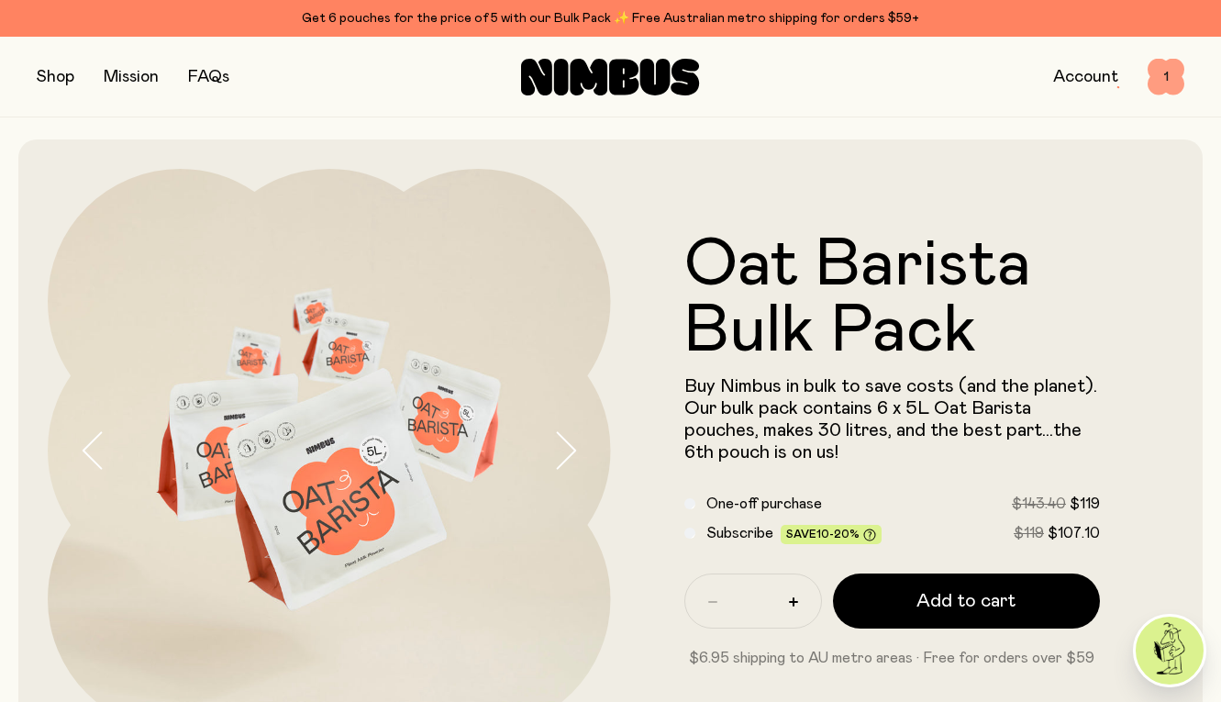
click at [1168, 68] on span "1" at bounding box center [1166, 77] width 37 height 37
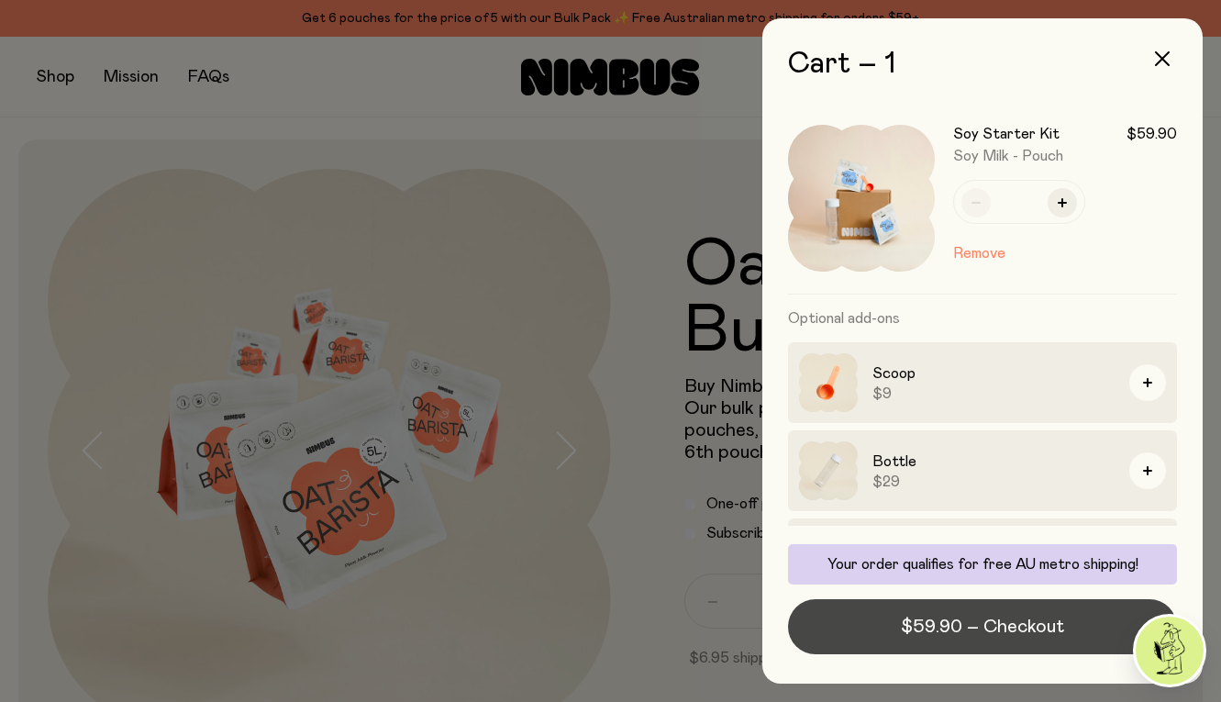
click at [1018, 629] on span "$59.90 – Checkout" at bounding box center [982, 627] width 163 height 26
